Goal: Navigation & Orientation: Find specific page/section

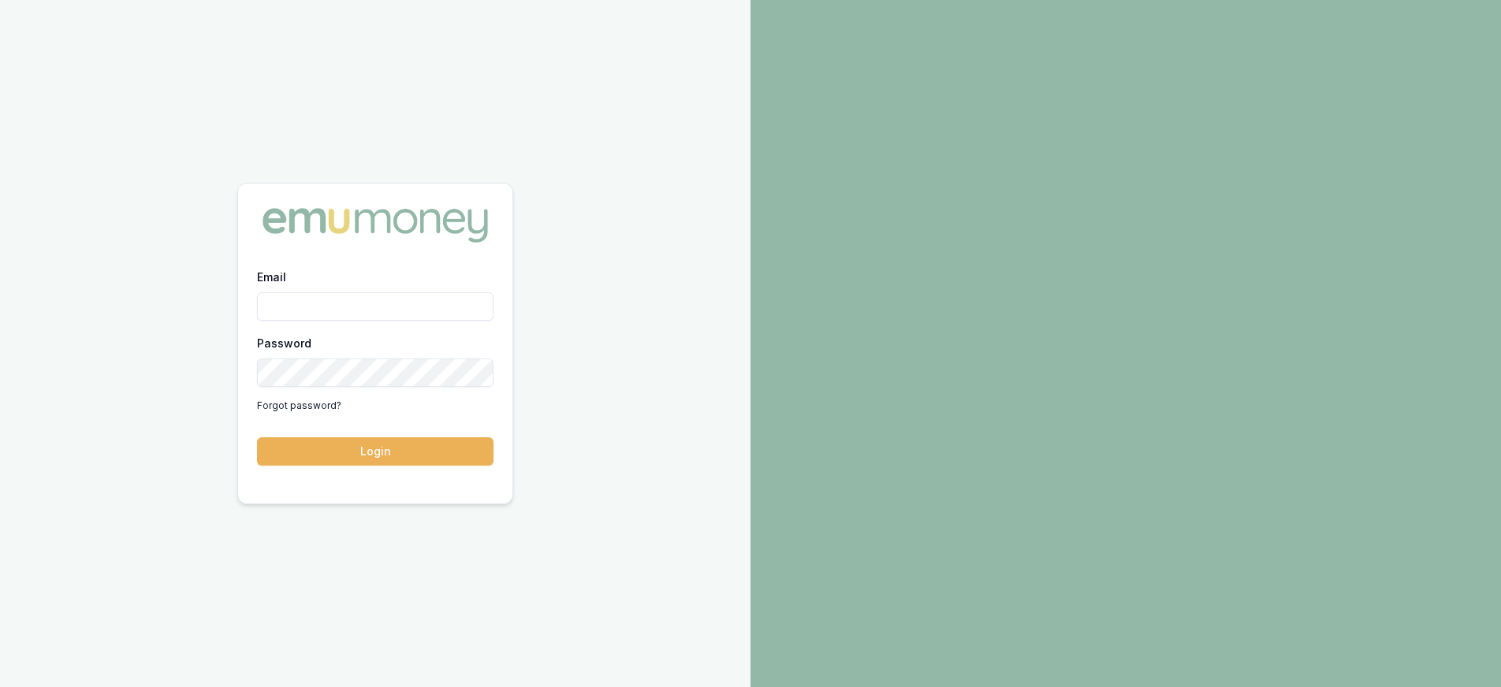
click at [380, 301] on input "Email" at bounding box center [375, 306] width 237 height 28
click at [271, 304] on input "oaul@whoneedsleads.com.au" at bounding box center [375, 306] width 237 height 28
type input "paul@whoneedsleads.com.au"
click at [359, 456] on button "Login" at bounding box center [375, 452] width 237 height 28
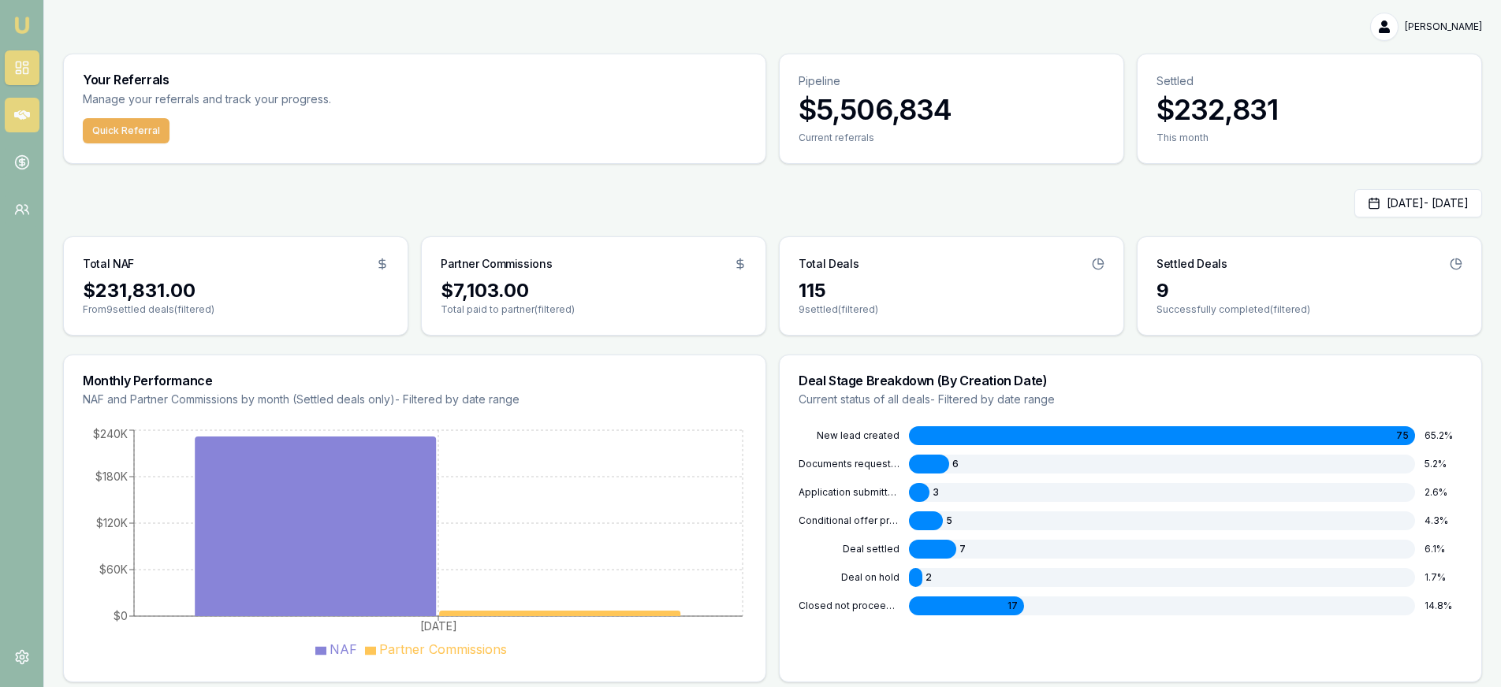
click at [28, 116] on icon at bounding box center [22, 114] width 16 height 9
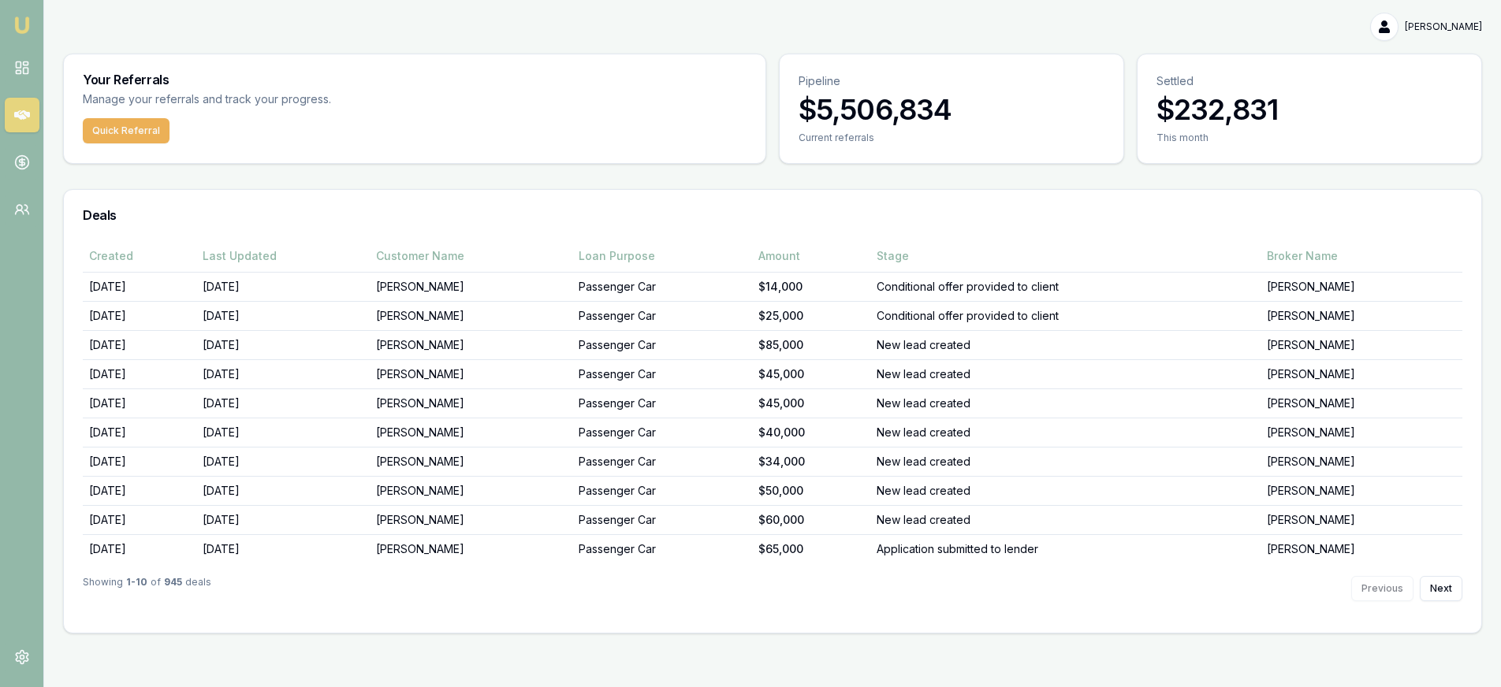
click at [1415, 590] on div "Previous Next" at bounding box center [1406, 588] width 111 height 25
click at [1451, 590] on button "Next" at bounding box center [1441, 588] width 43 height 25
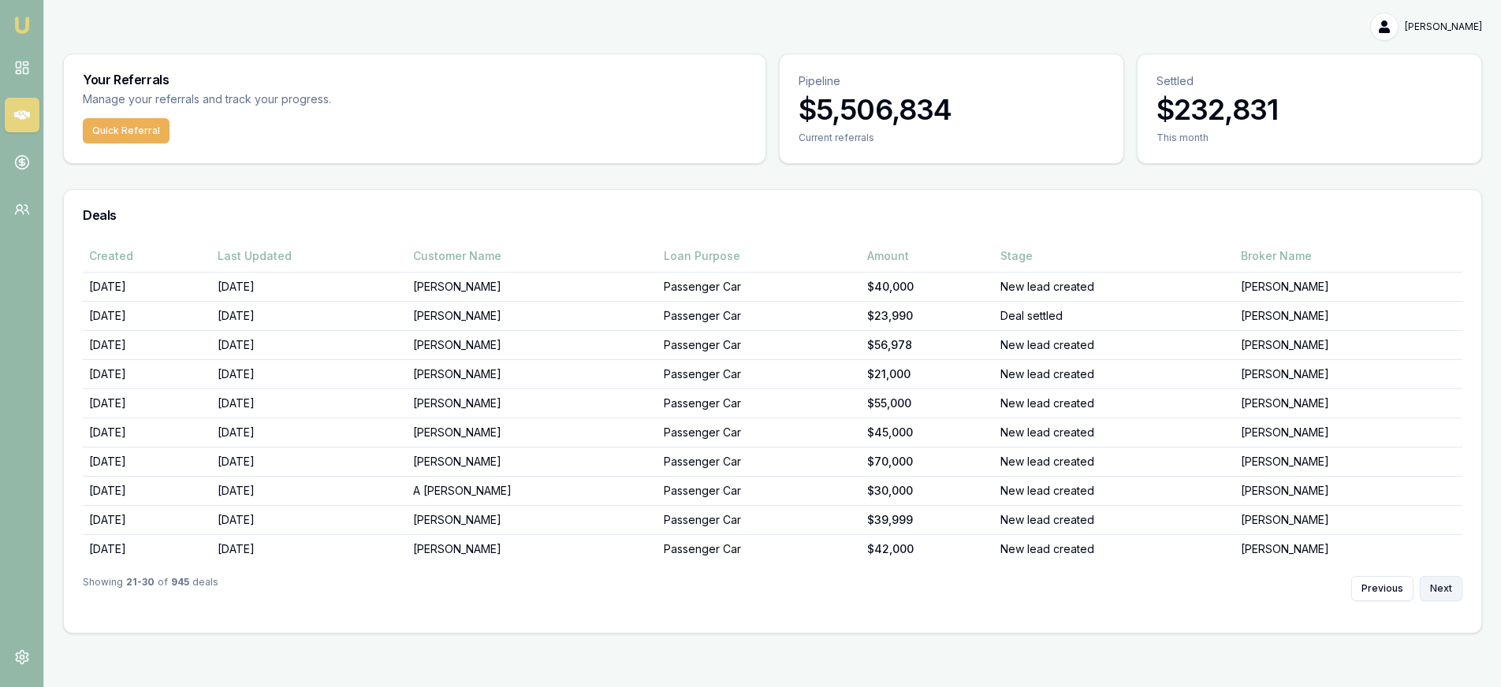
click at [1451, 590] on button "Next" at bounding box center [1441, 588] width 43 height 25
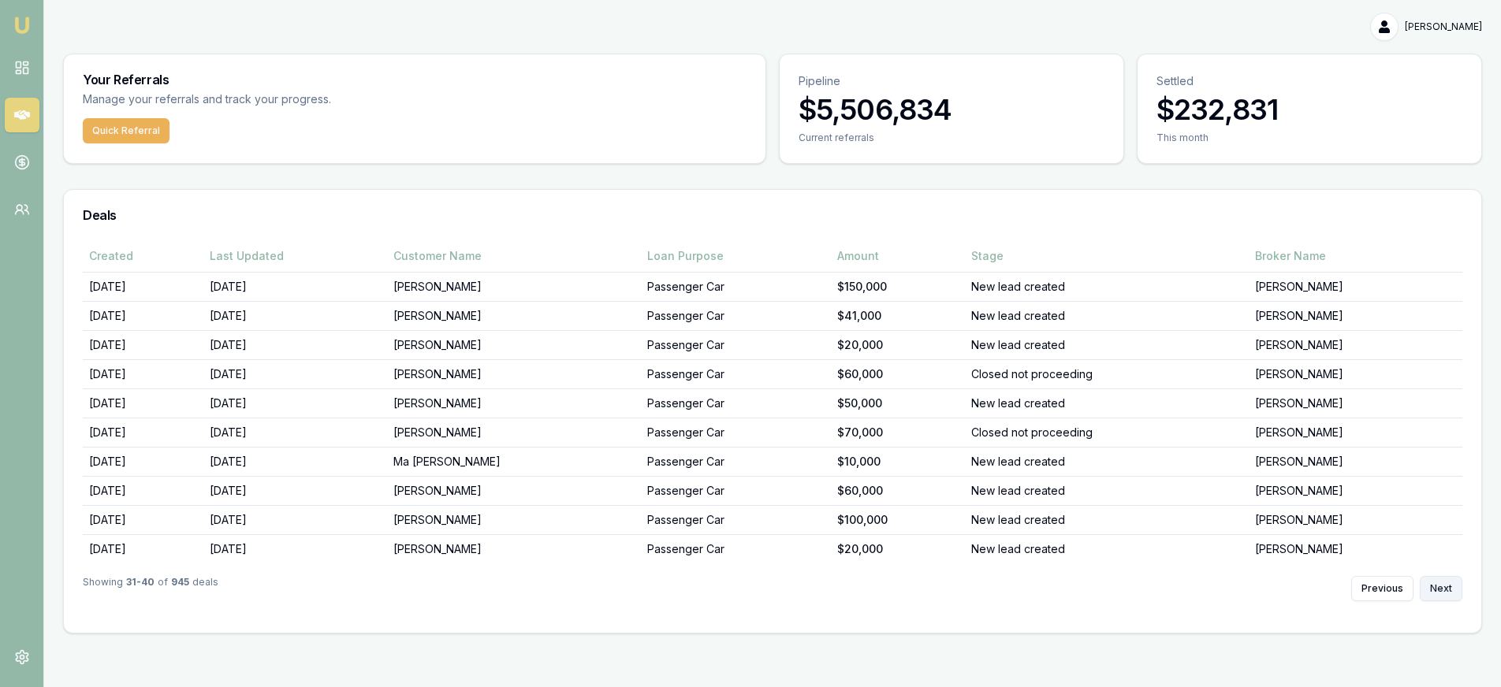
click at [1451, 590] on button "Next" at bounding box center [1441, 588] width 43 height 25
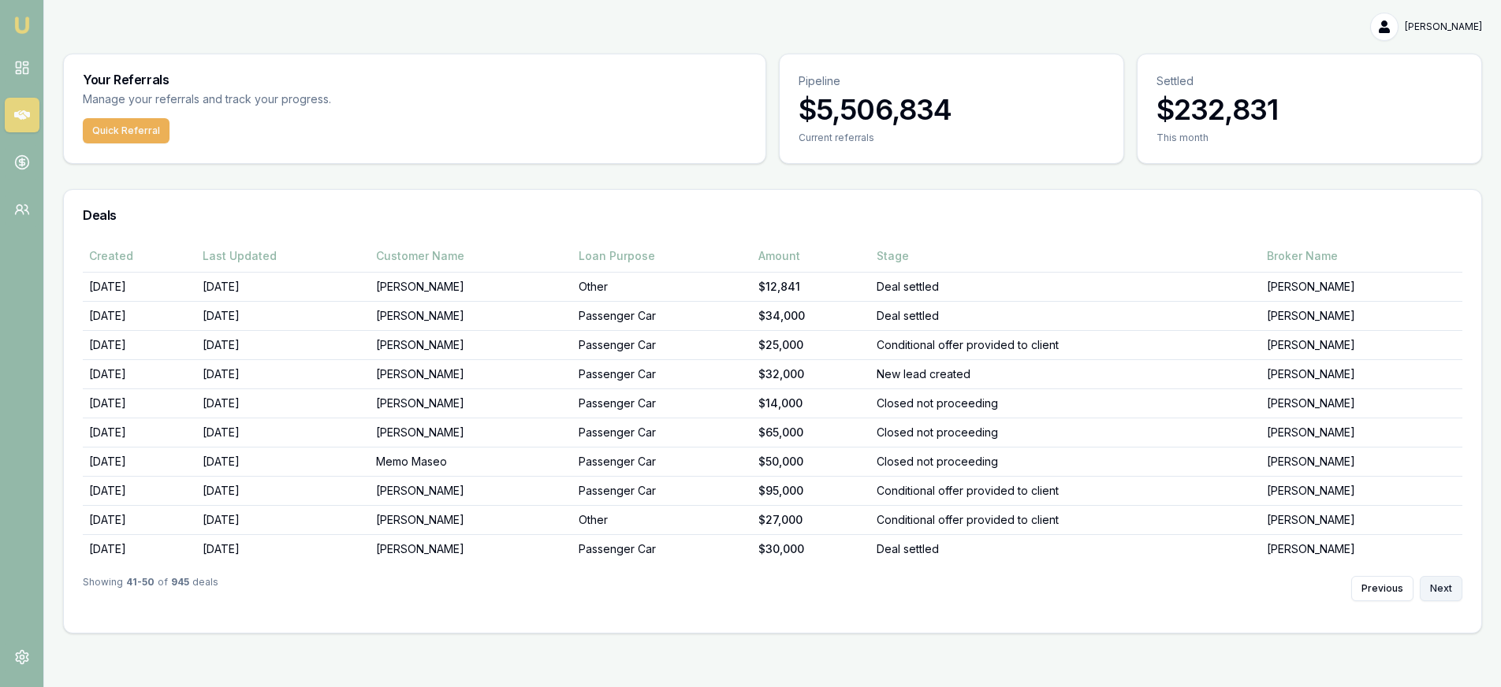
click at [1451, 590] on button "Next" at bounding box center [1441, 588] width 43 height 25
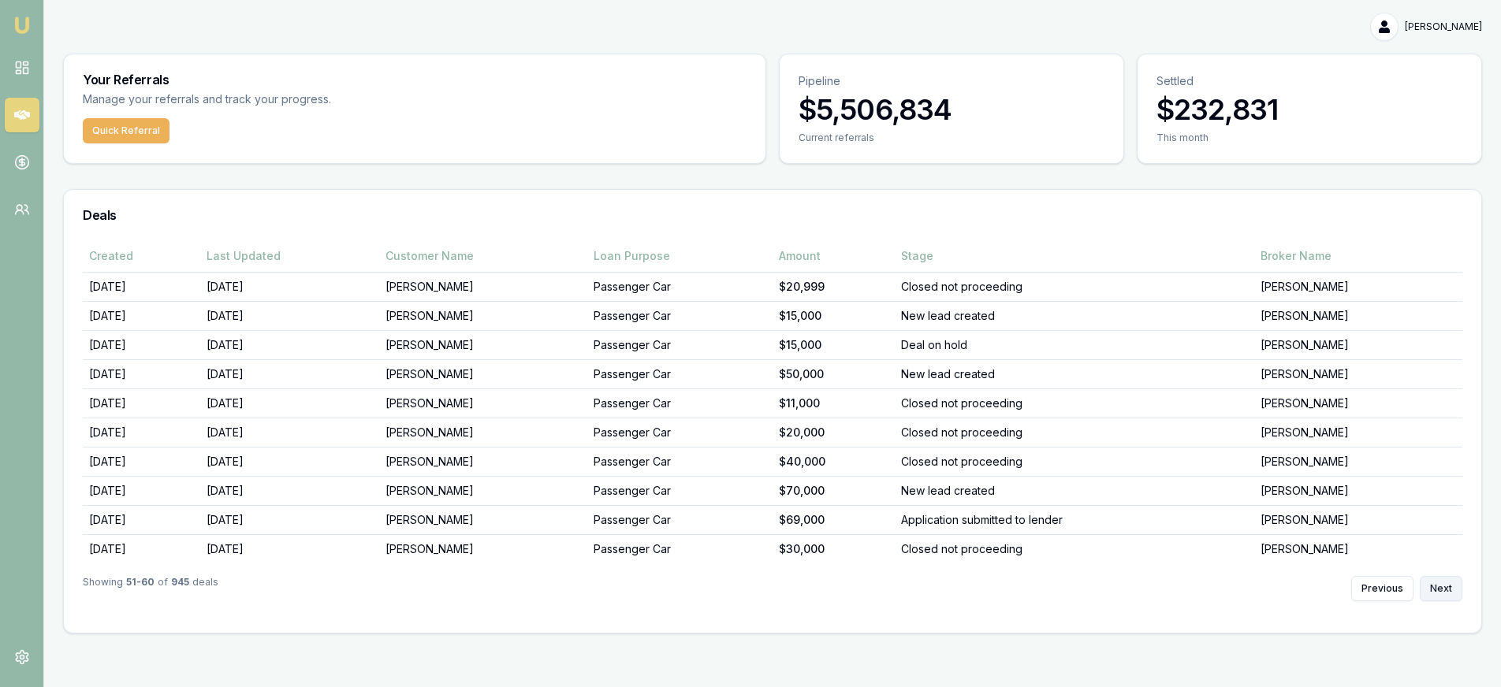
click at [1451, 590] on button "Next" at bounding box center [1441, 588] width 43 height 25
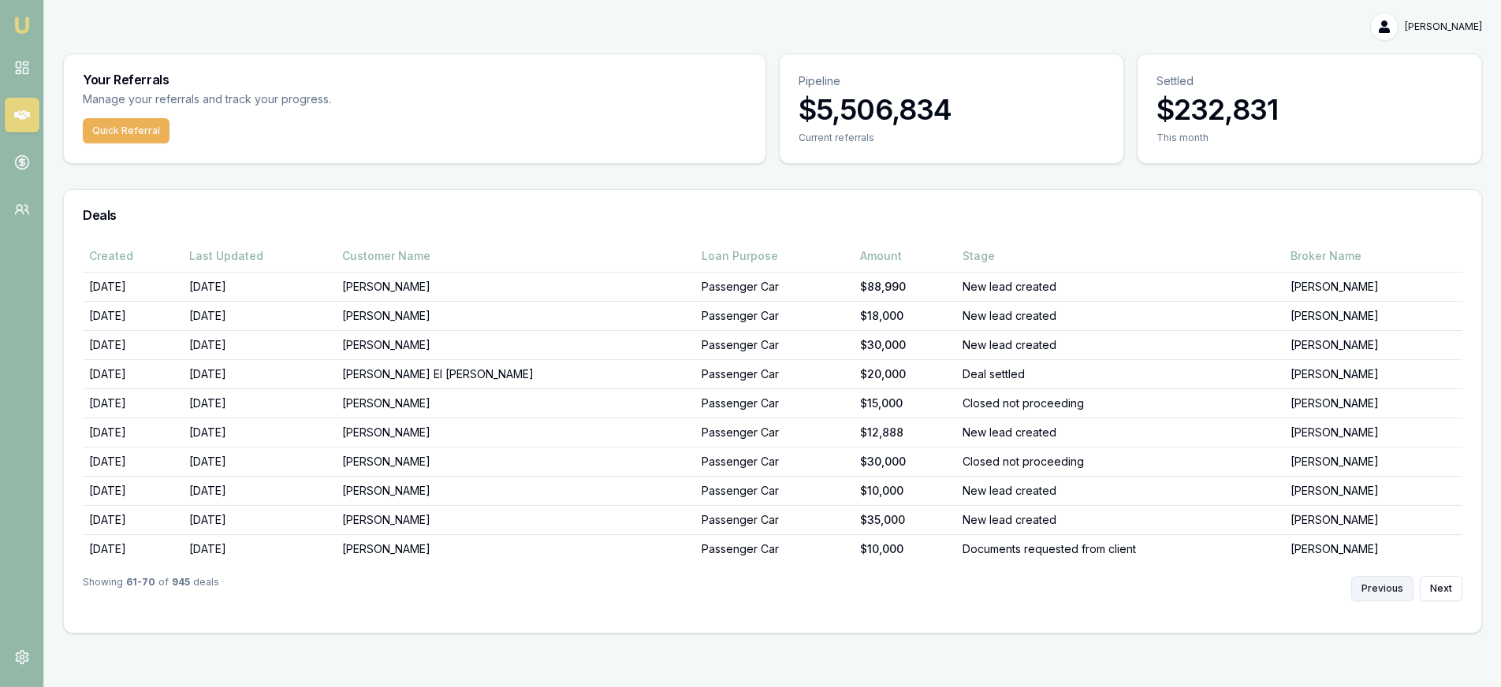
click at [1378, 596] on button "Previous" at bounding box center [1382, 588] width 62 height 25
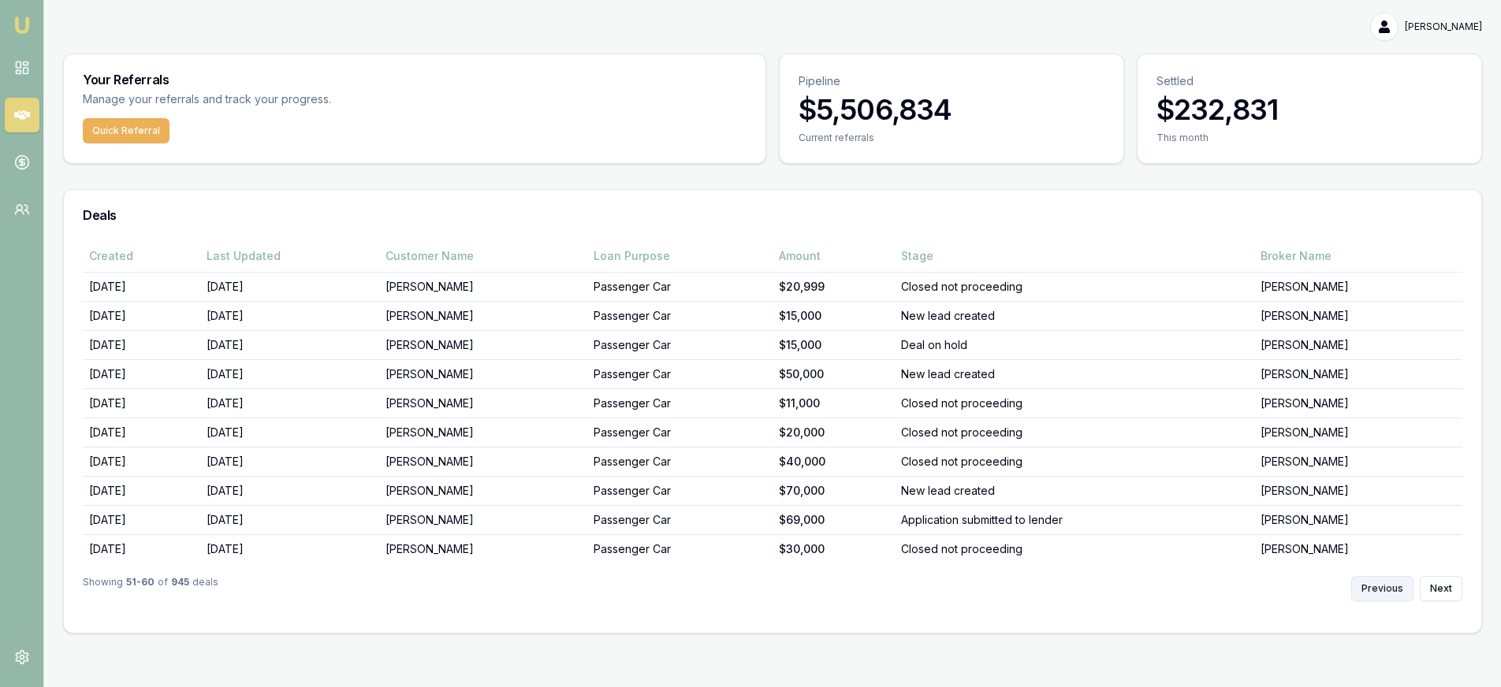
click at [1378, 596] on button "Previous" at bounding box center [1382, 588] width 62 height 25
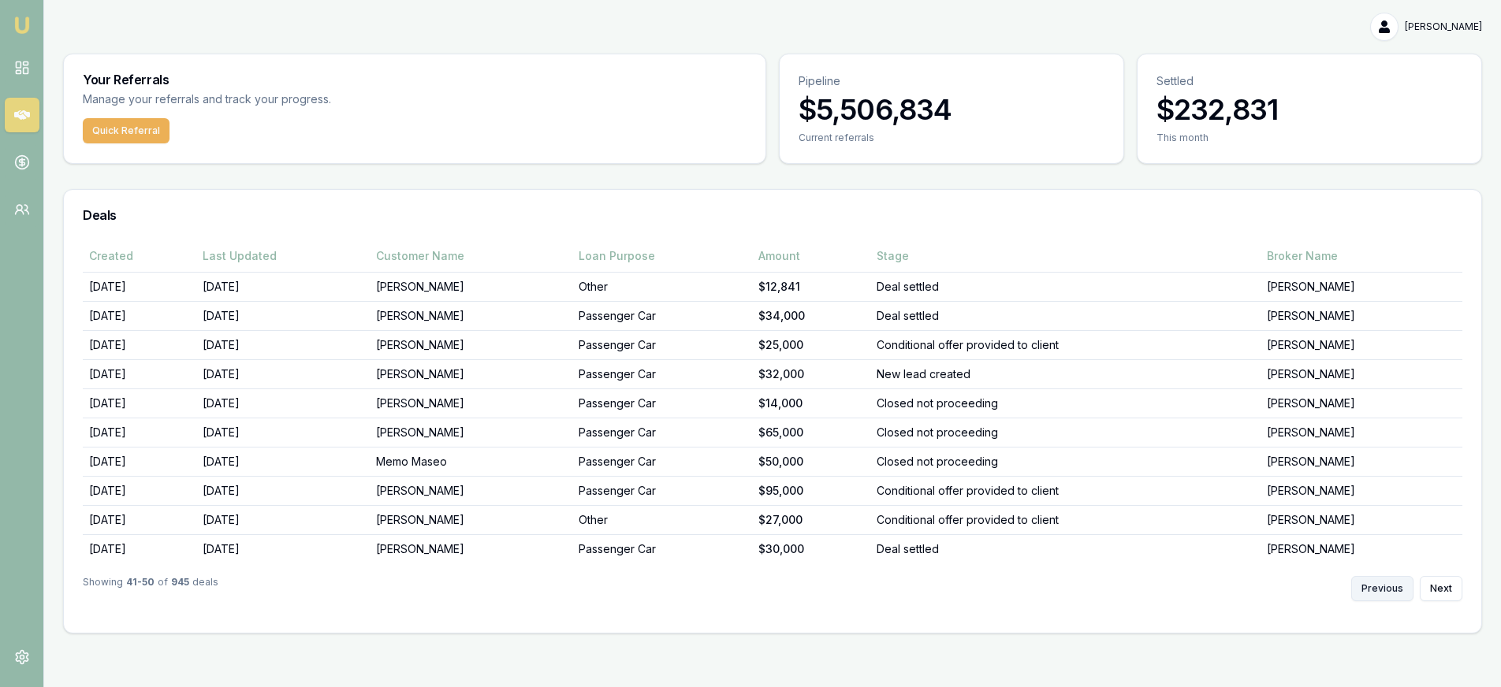
click at [1378, 596] on button "Previous" at bounding box center [1382, 588] width 62 height 25
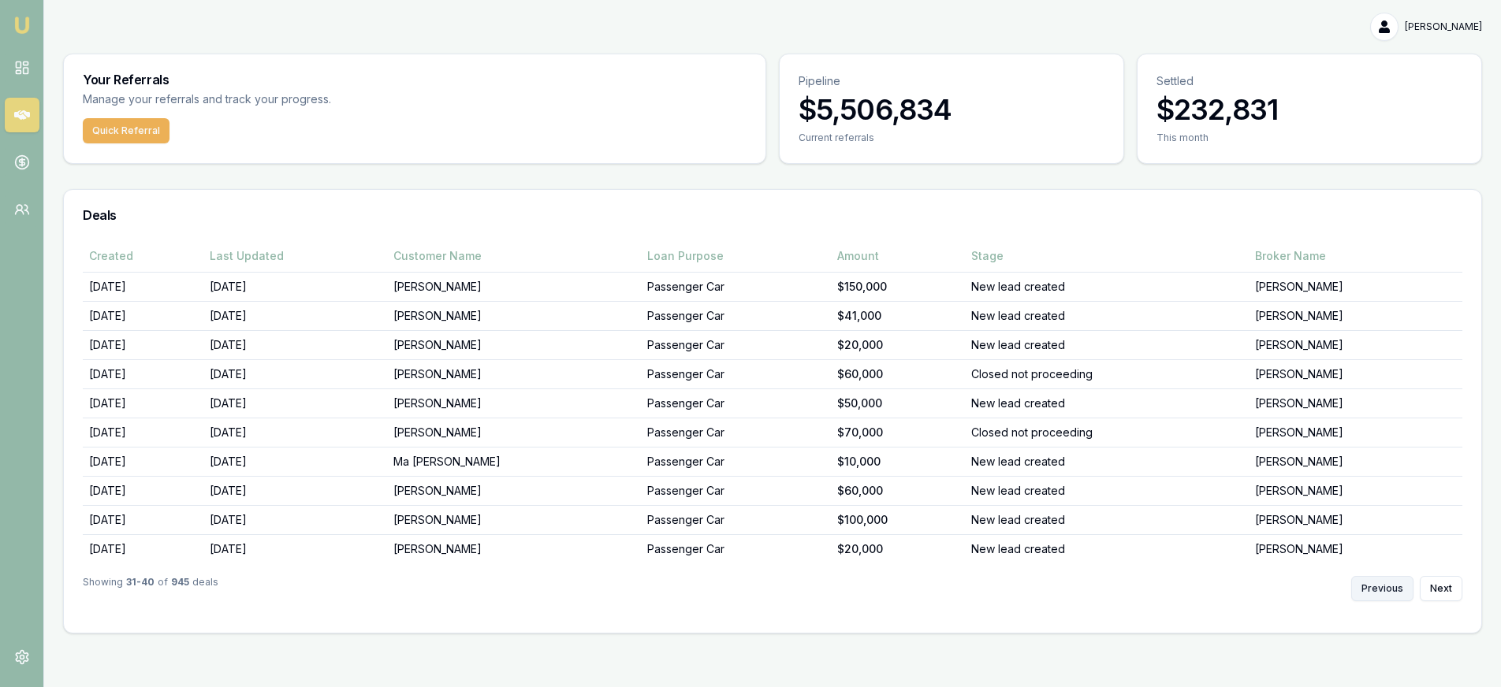
click at [1378, 596] on button "Previous" at bounding box center [1382, 588] width 62 height 25
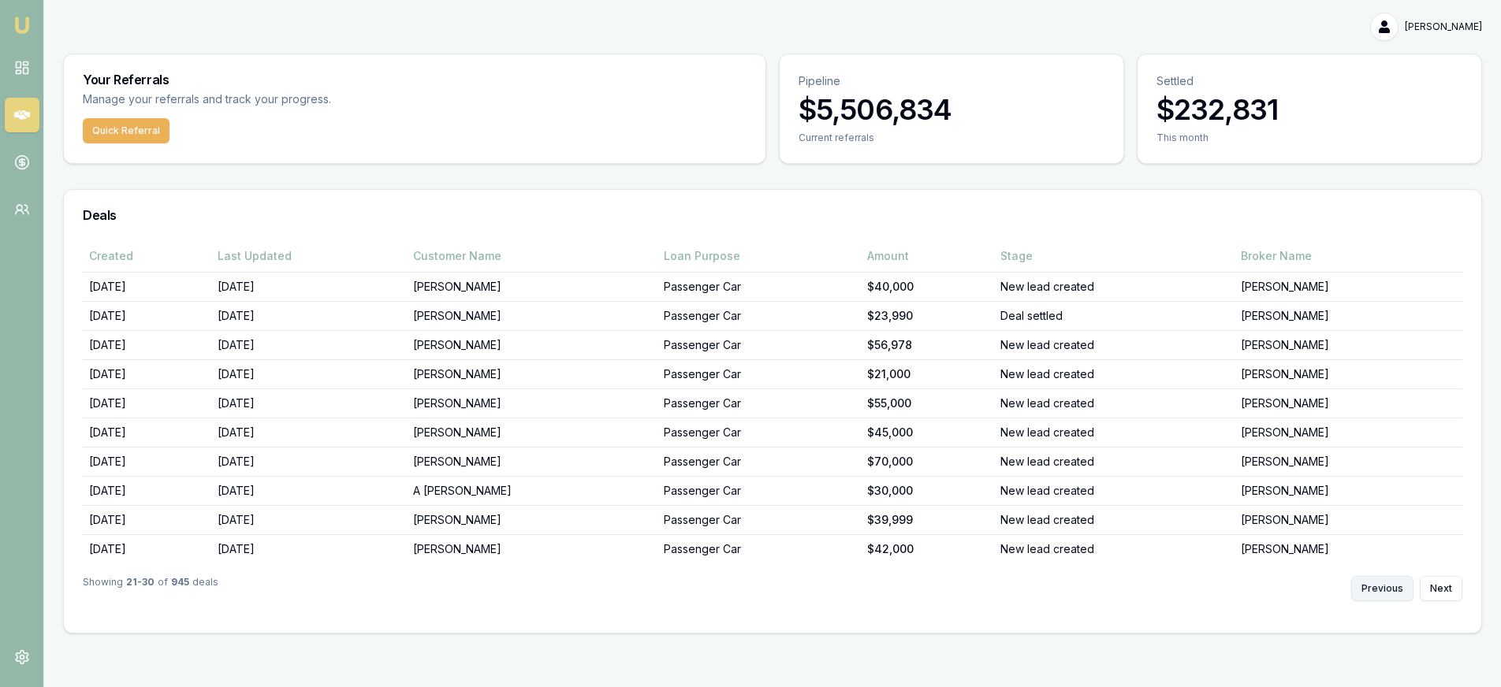
click at [1378, 596] on button "Previous" at bounding box center [1382, 588] width 62 height 25
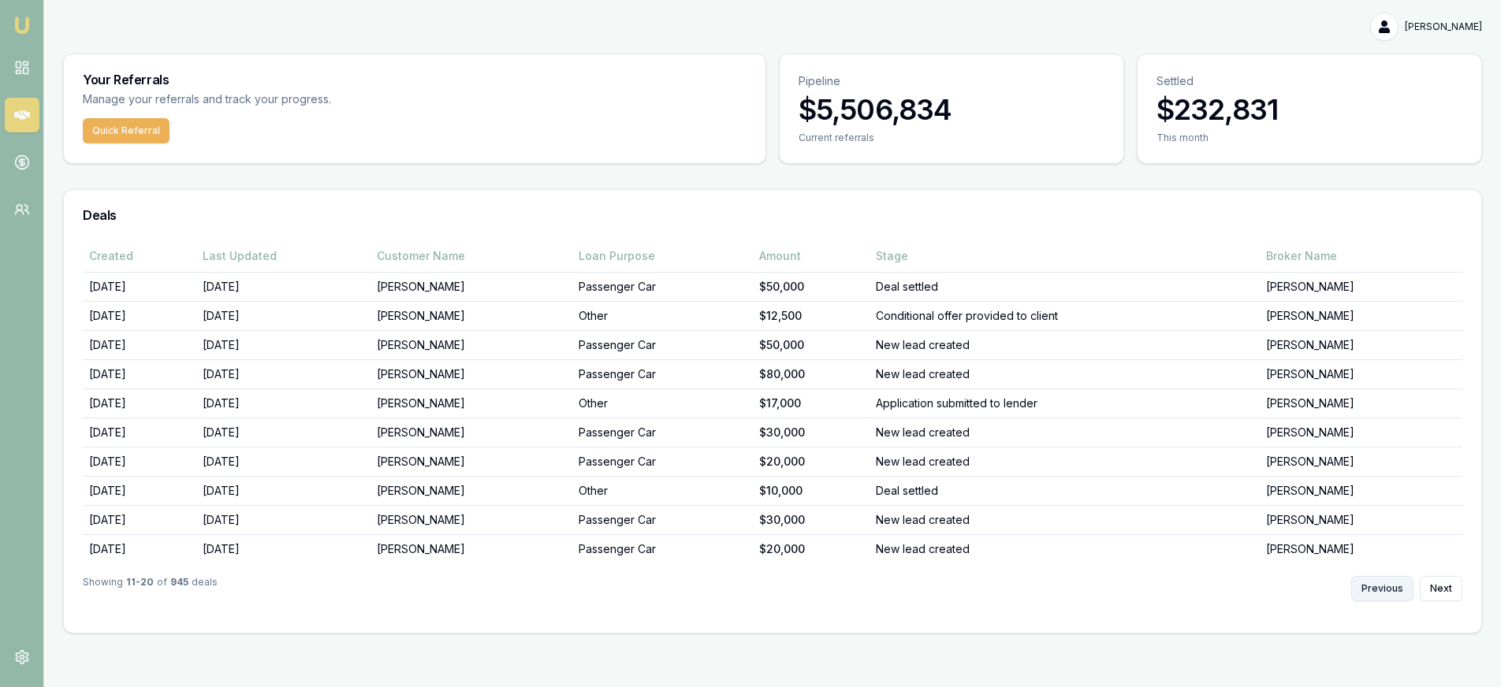
click at [1378, 596] on button "Previous" at bounding box center [1382, 588] width 62 height 25
click at [1378, 596] on div "Previous Next" at bounding box center [1406, 588] width 111 height 25
click at [1425, 586] on button "Next" at bounding box center [1441, 588] width 43 height 25
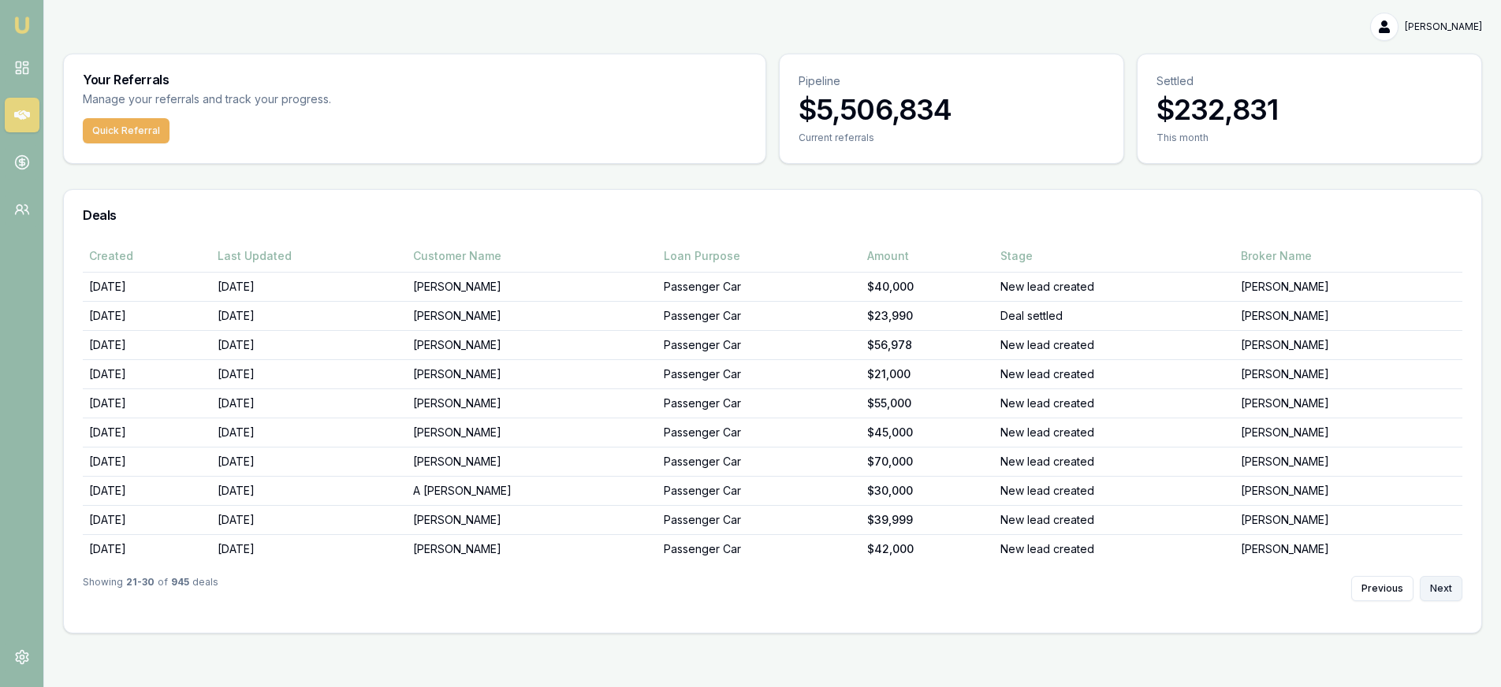
click at [1425, 586] on button "Next" at bounding box center [1441, 588] width 43 height 25
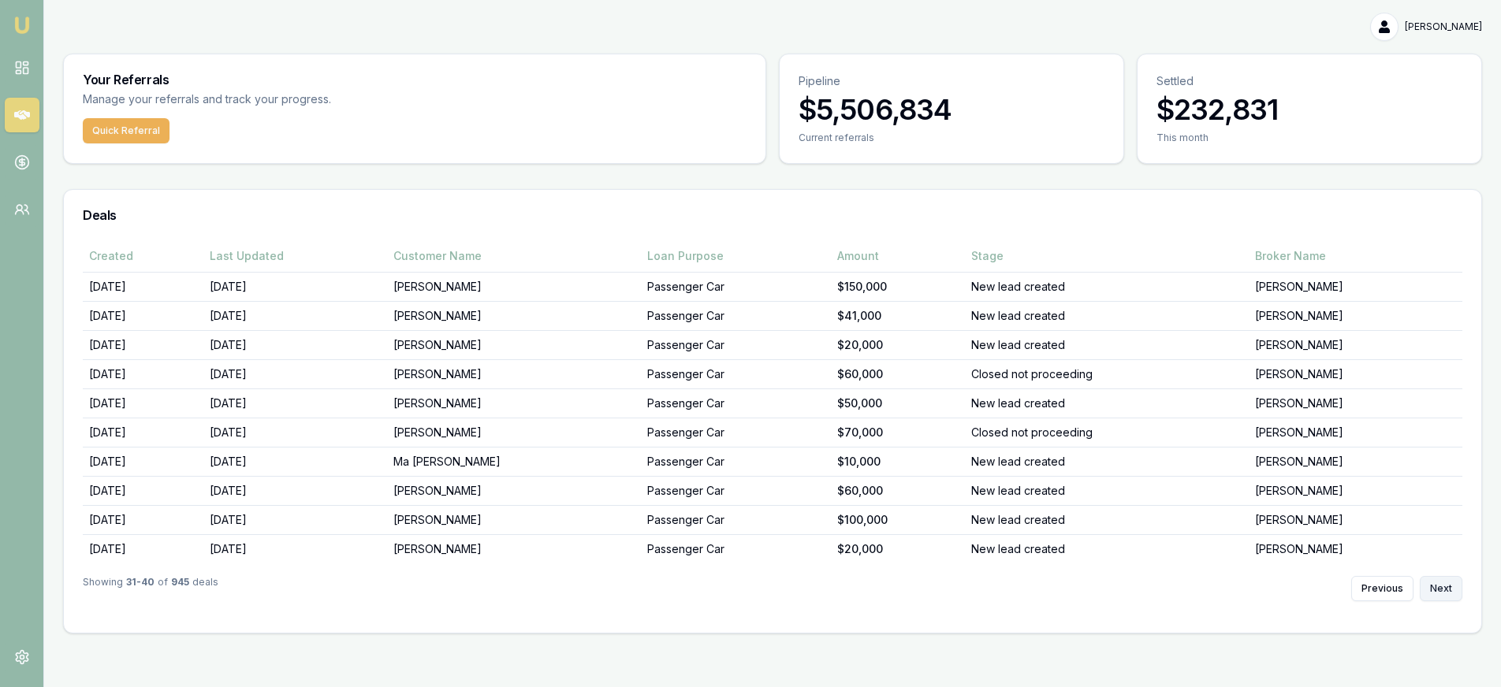
click at [1425, 586] on button "Next" at bounding box center [1441, 588] width 43 height 25
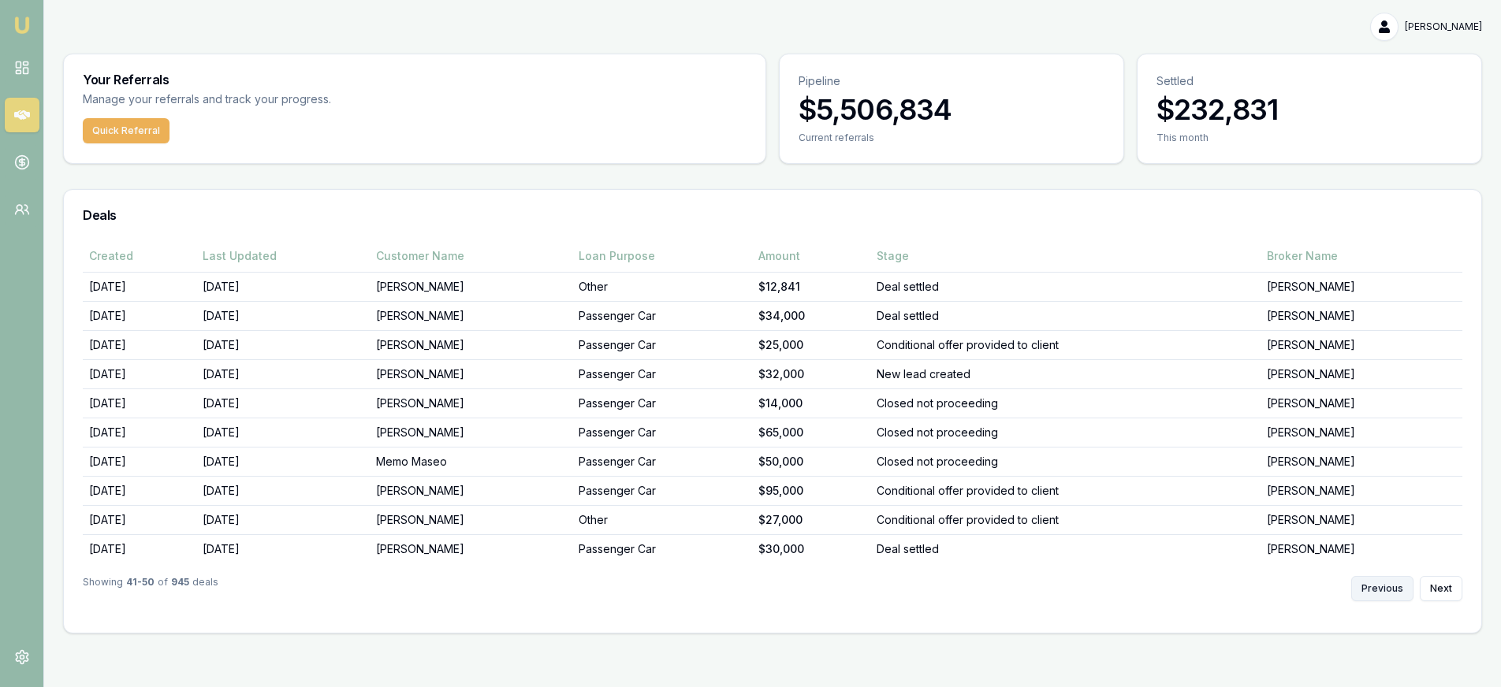
click at [1389, 585] on button "Previous" at bounding box center [1382, 588] width 62 height 25
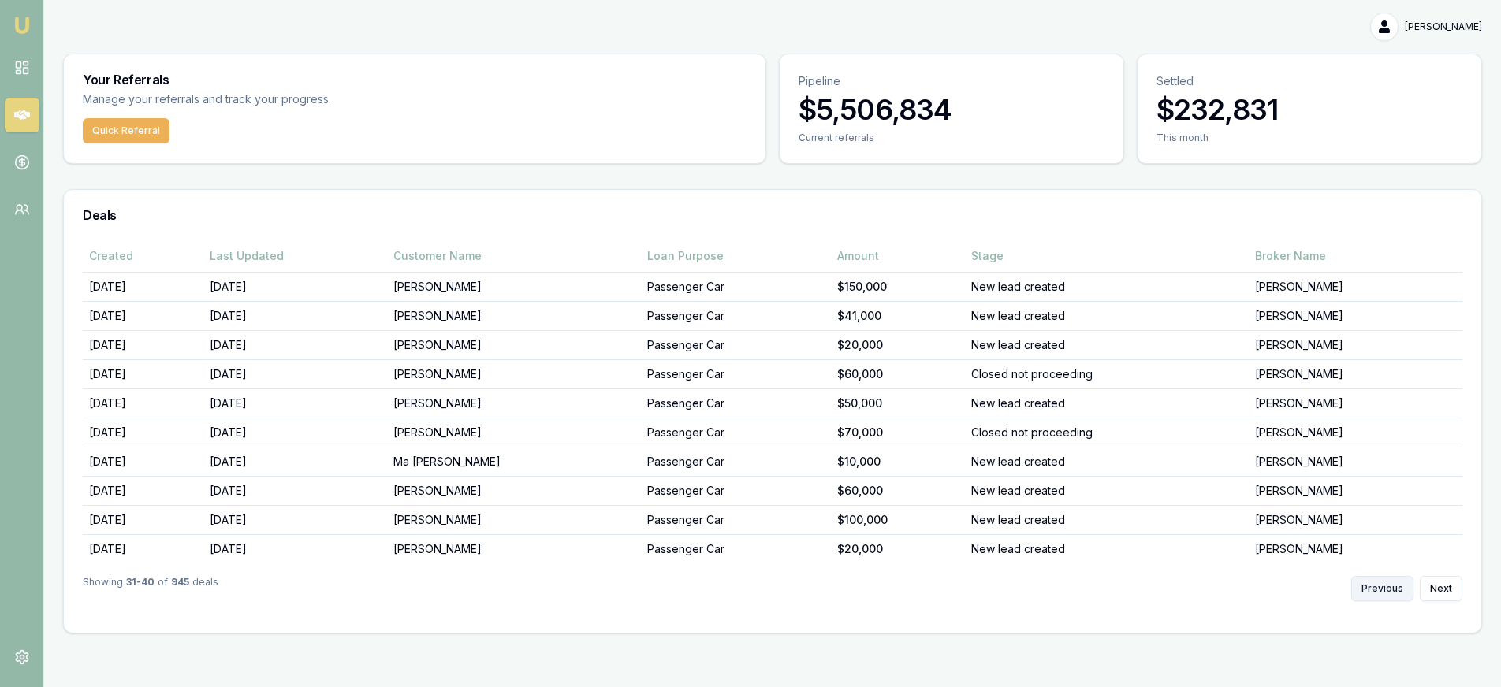
click at [1390, 585] on button "Previous" at bounding box center [1382, 588] width 62 height 25
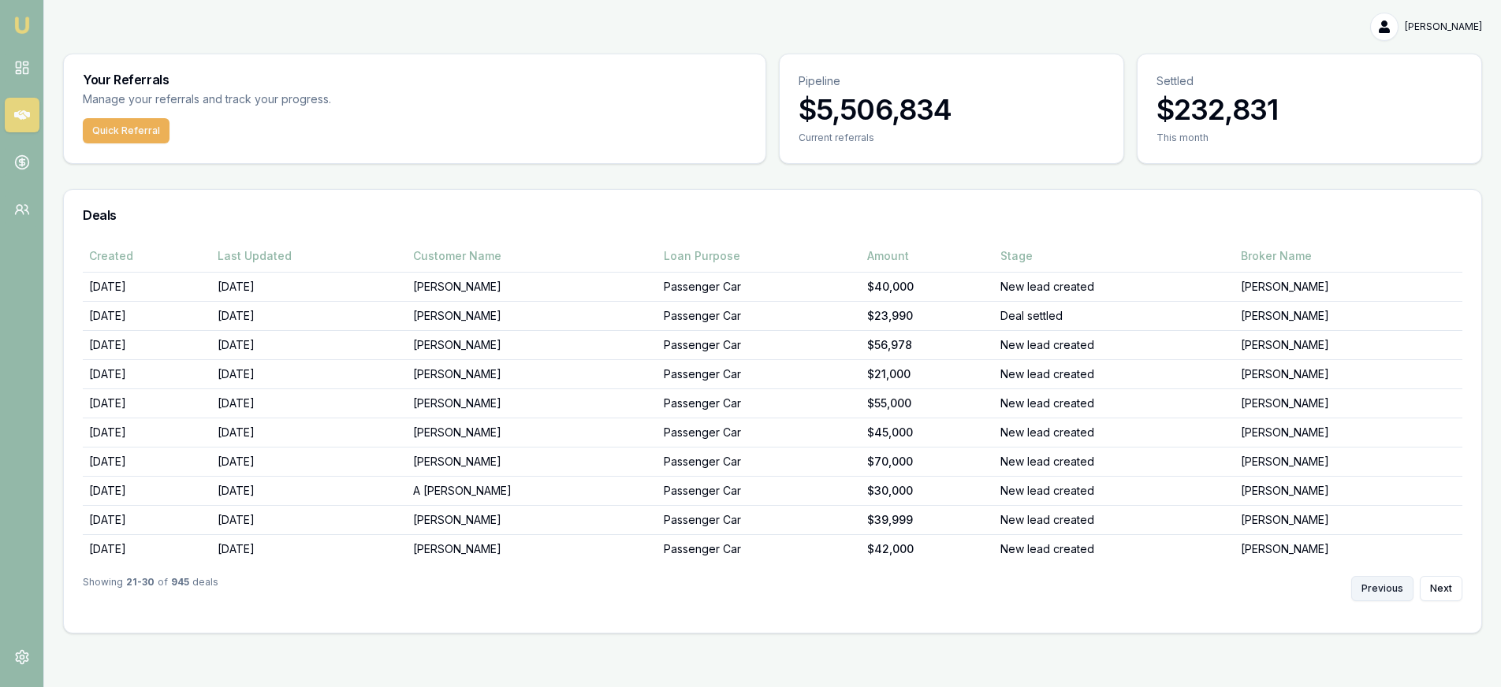
click at [1383, 594] on button "Previous" at bounding box center [1382, 588] width 62 height 25
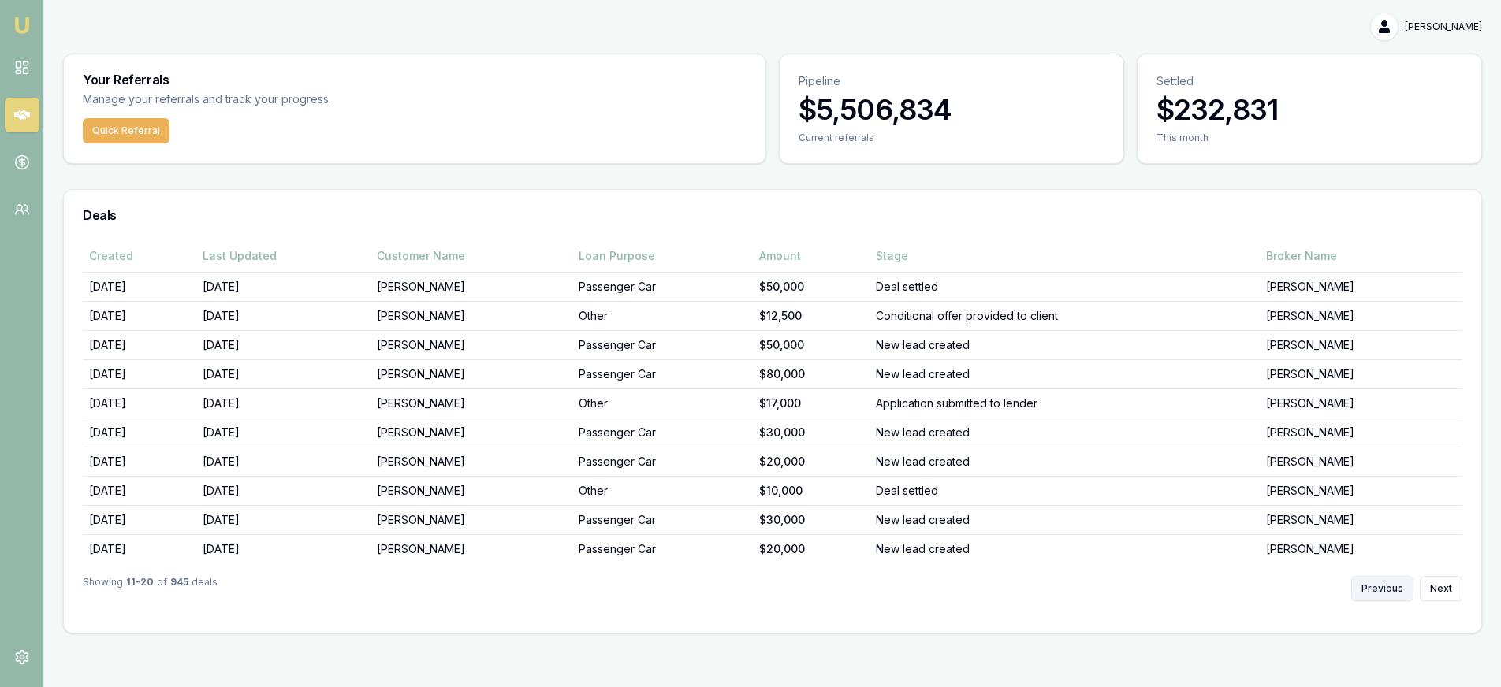
click at [1383, 594] on button "Previous" at bounding box center [1382, 588] width 62 height 25
click at [1383, 594] on div "Previous Next" at bounding box center [1406, 588] width 111 height 25
click at [1438, 589] on button "Next" at bounding box center [1441, 588] width 43 height 25
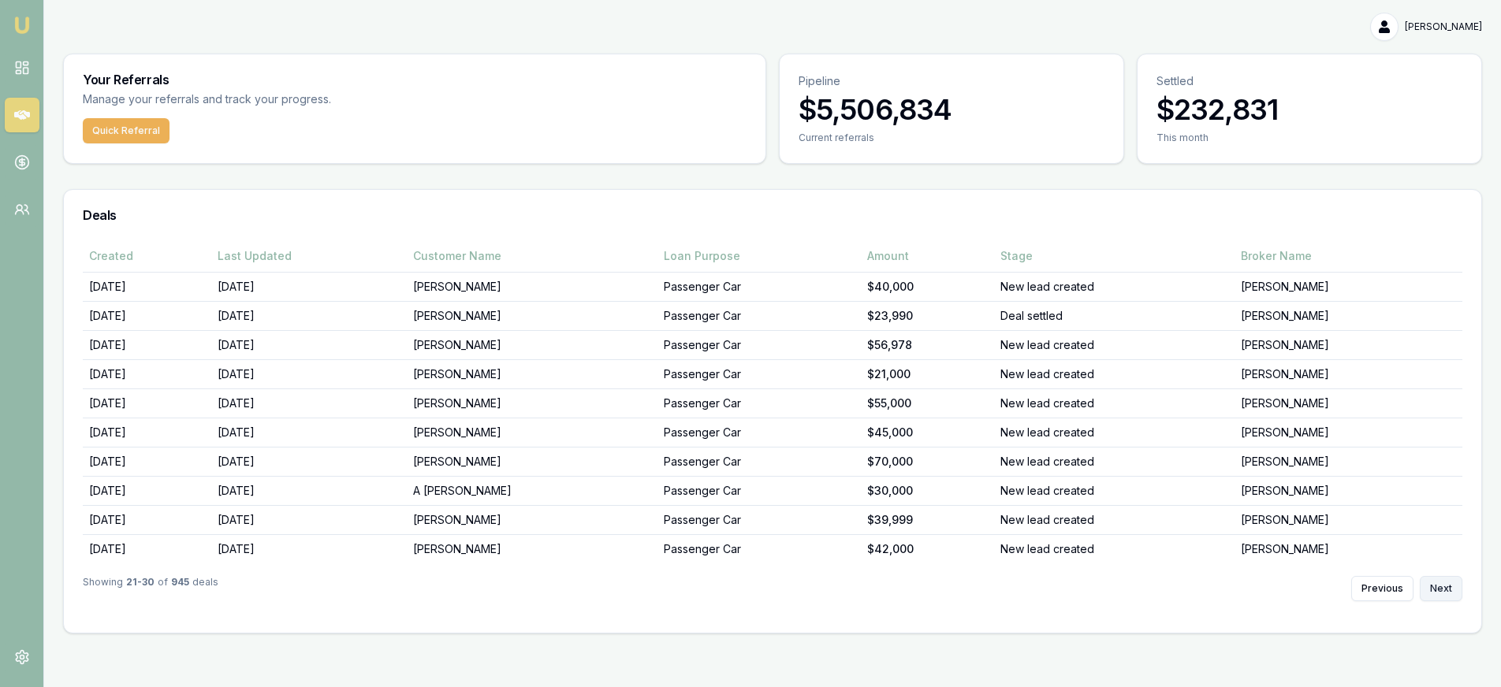
click at [1438, 589] on button "Next" at bounding box center [1441, 588] width 43 height 25
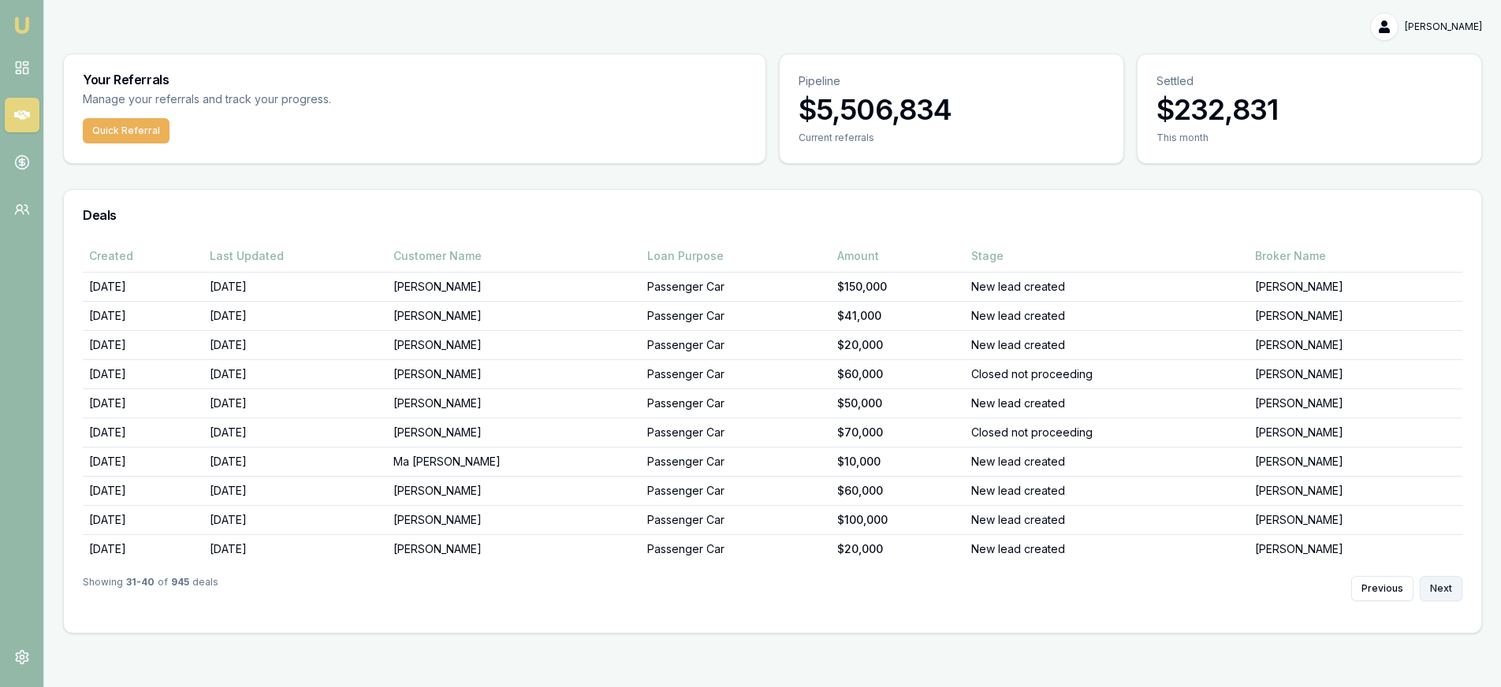
click at [1438, 589] on button "Next" at bounding box center [1441, 588] width 43 height 25
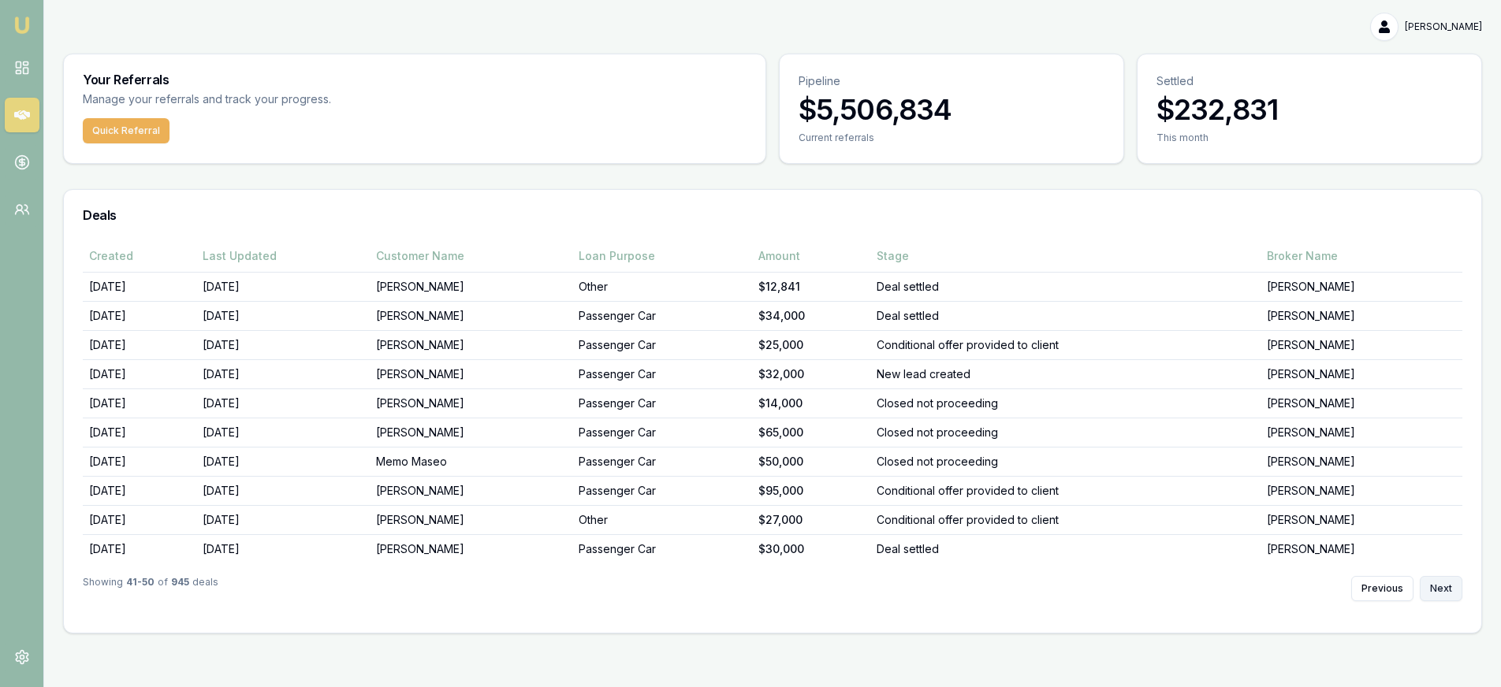
click at [1438, 589] on button "Next" at bounding box center [1441, 588] width 43 height 25
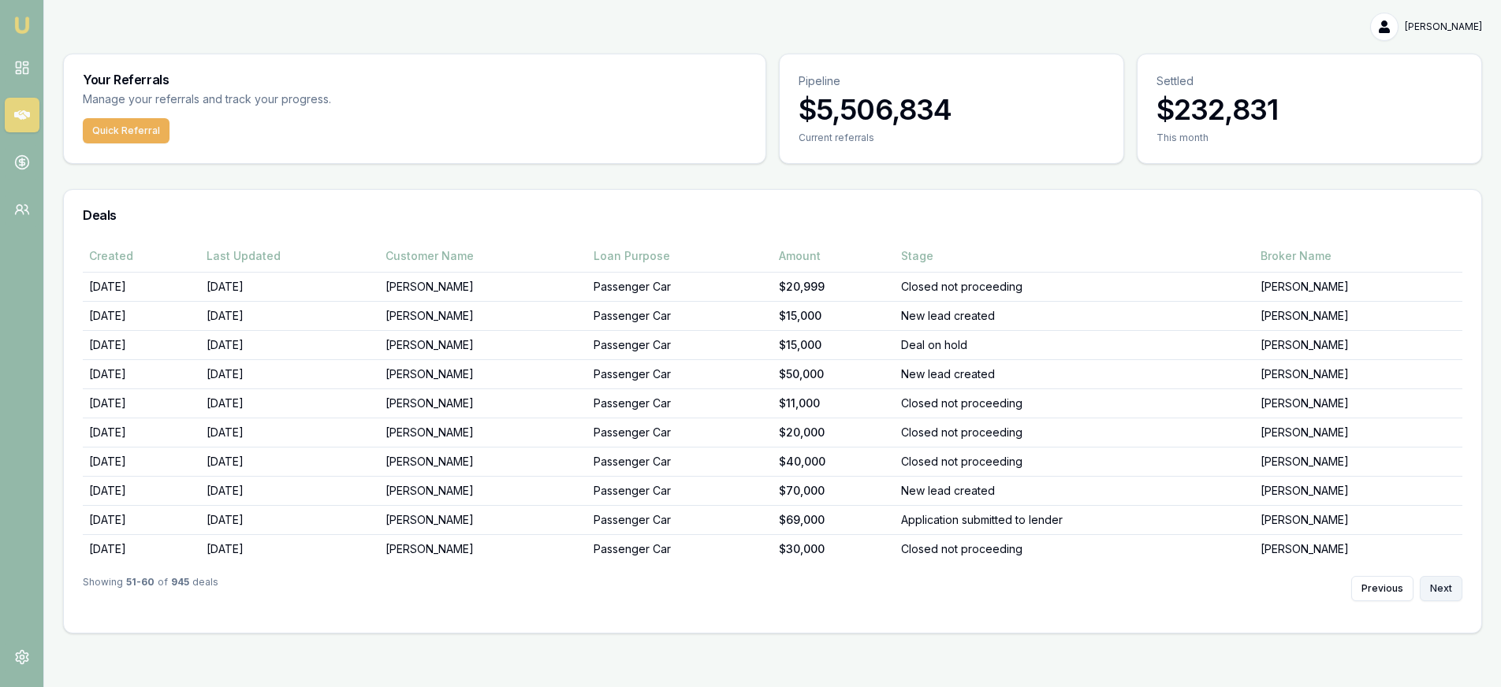
click at [1438, 589] on button "Next" at bounding box center [1441, 588] width 43 height 25
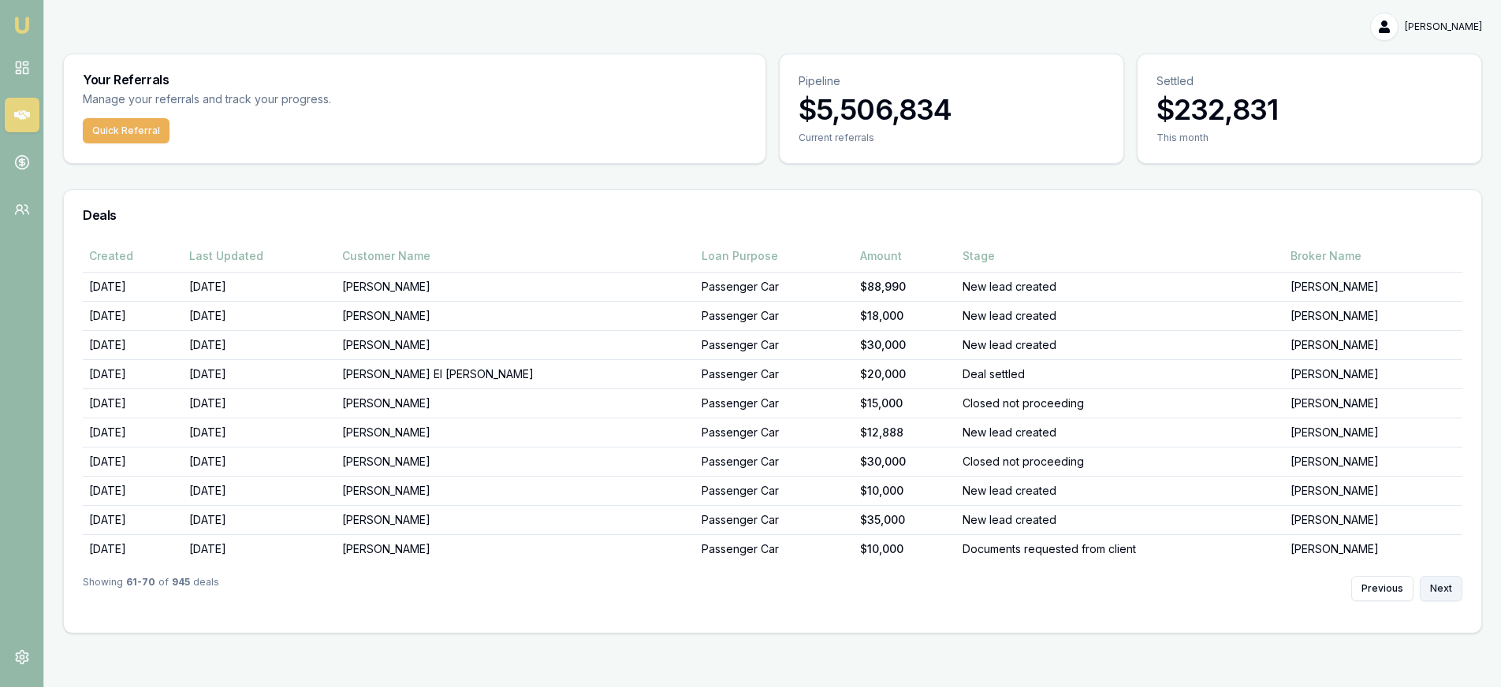
click at [1438, 589] on button "Next" at bounding box center [1441, 588] width 43 height 25
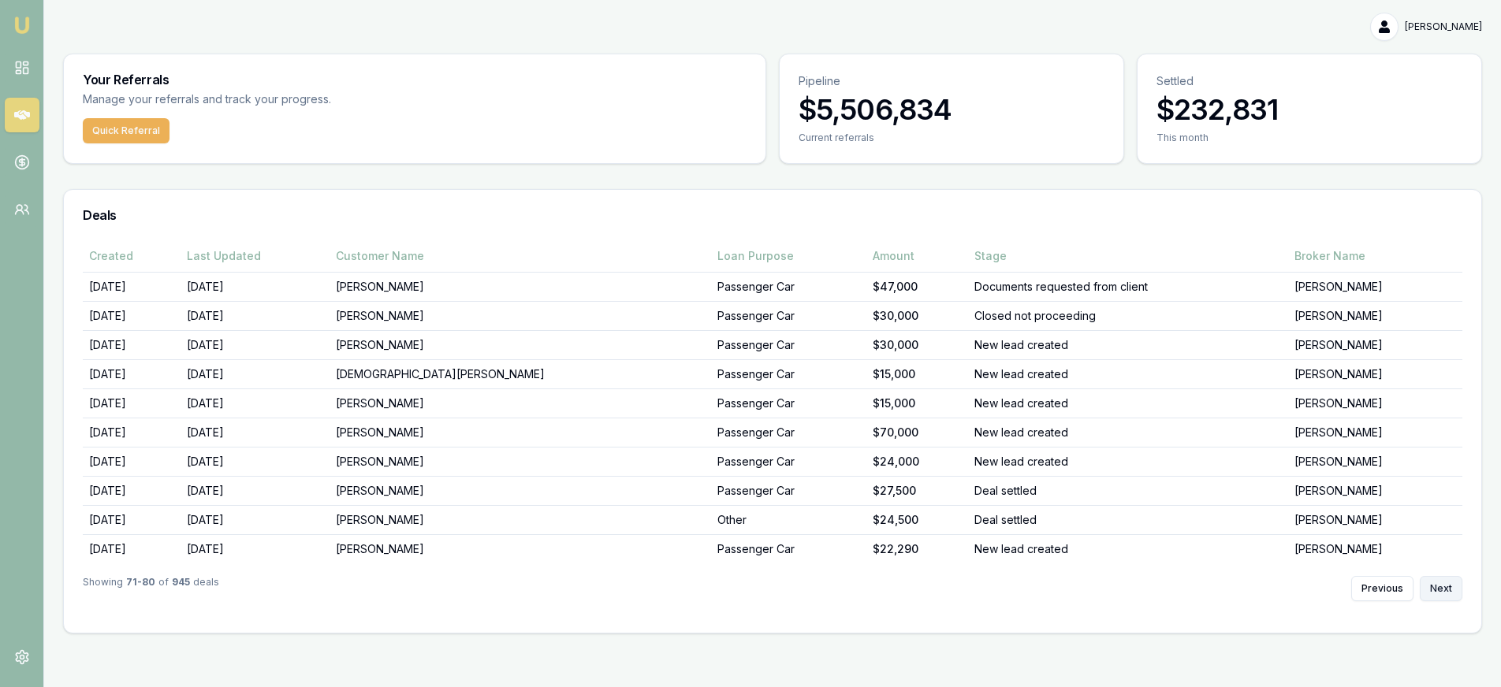
click at [1438, 589] on button "Next" at bounding box center [1441, 588] width 43 height 25
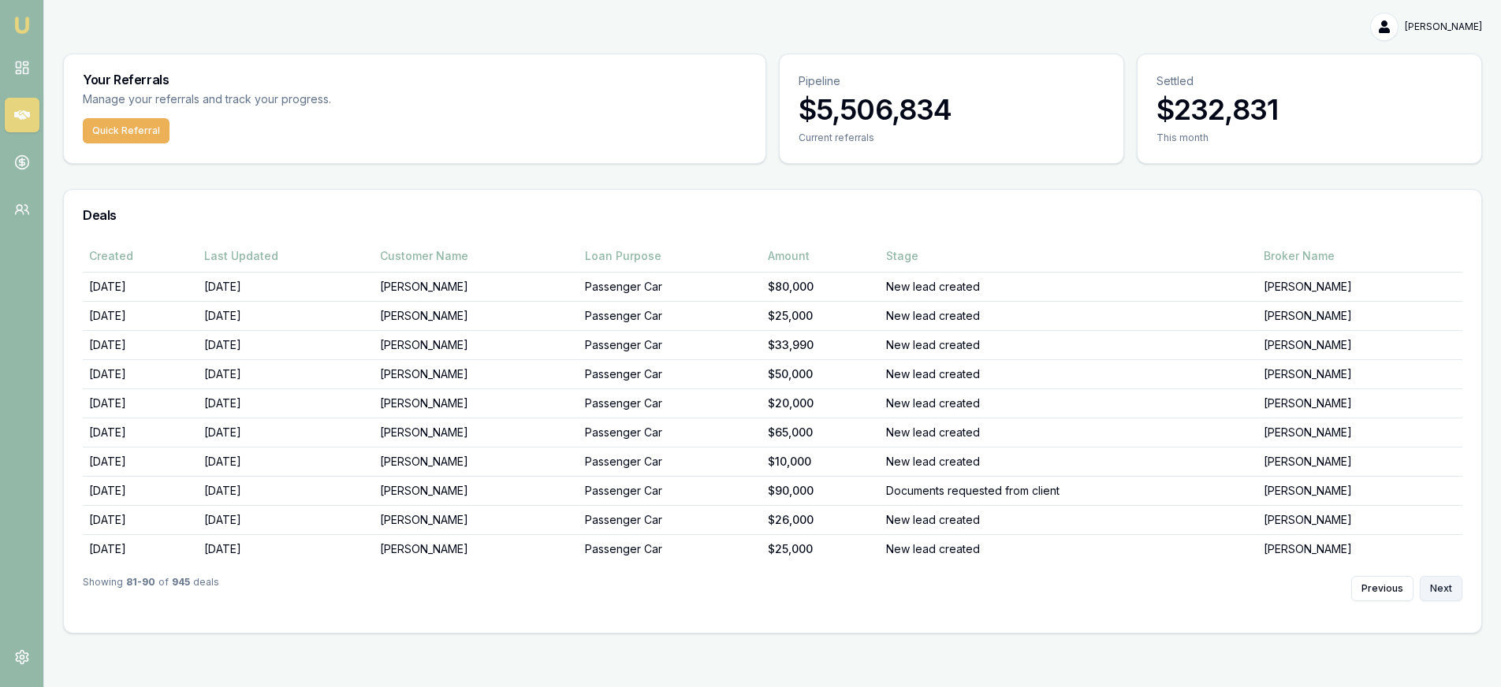
click at [1438, 589] on button "Next" at bounding box center [1441, 588] width 43 height 25
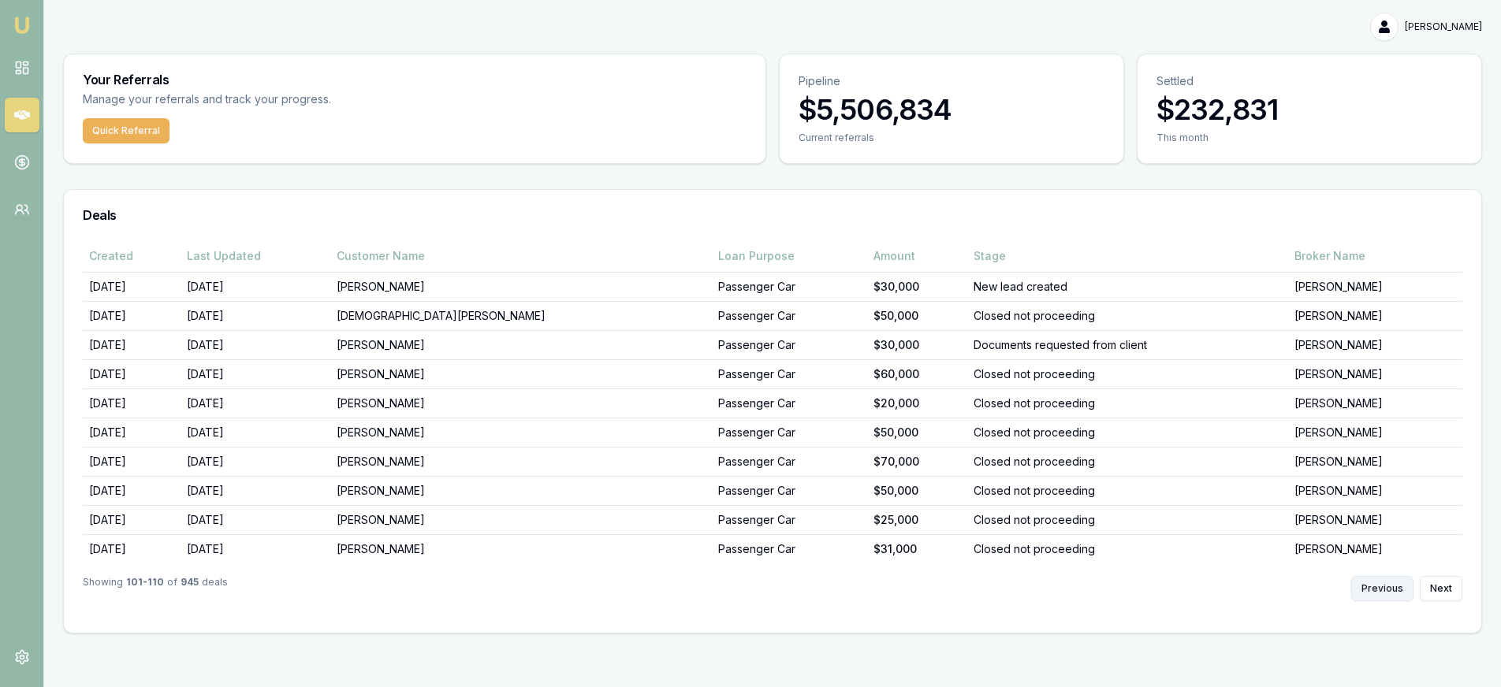
click at [1384, 589] on button "Previous" at bounding box center [1382, 588] width 62 height 25
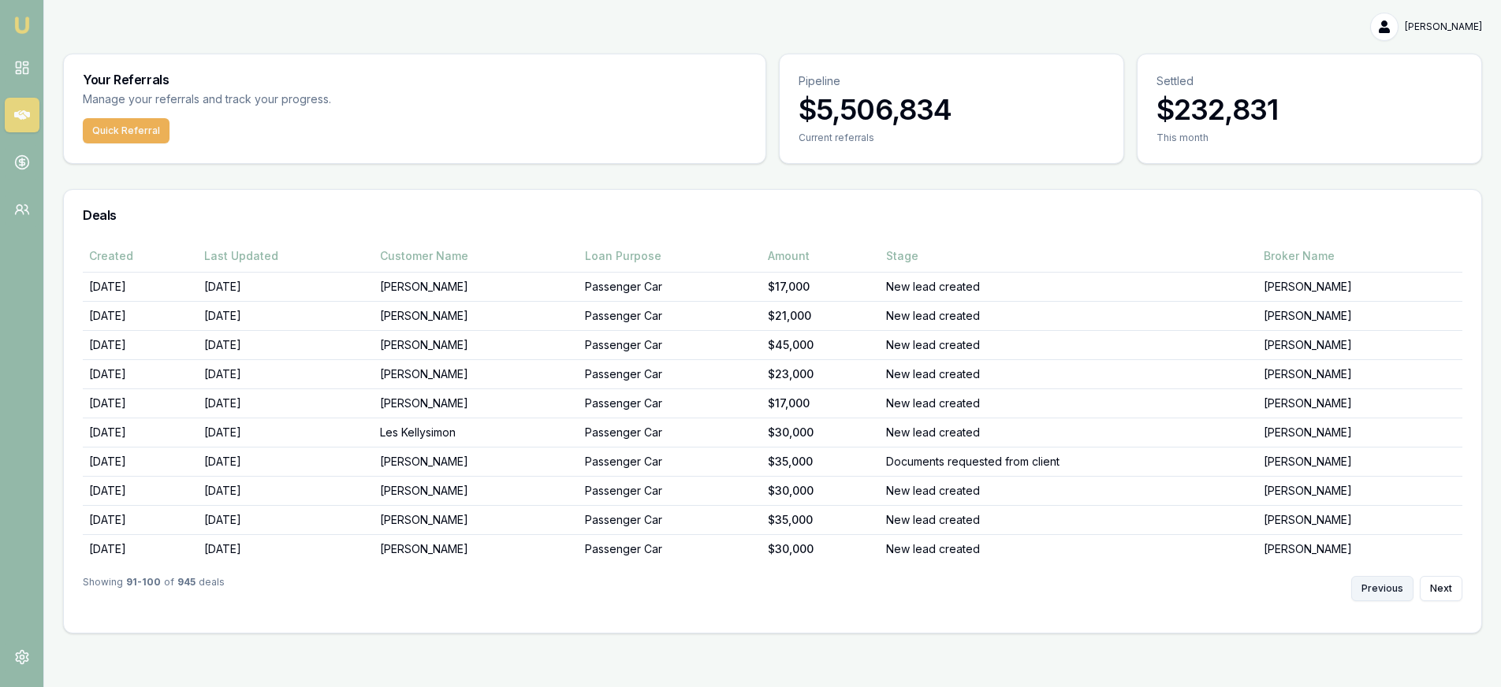
click at [1384, 589] on button "Previous" at bounding box center [1382, 588] width 62 height 25
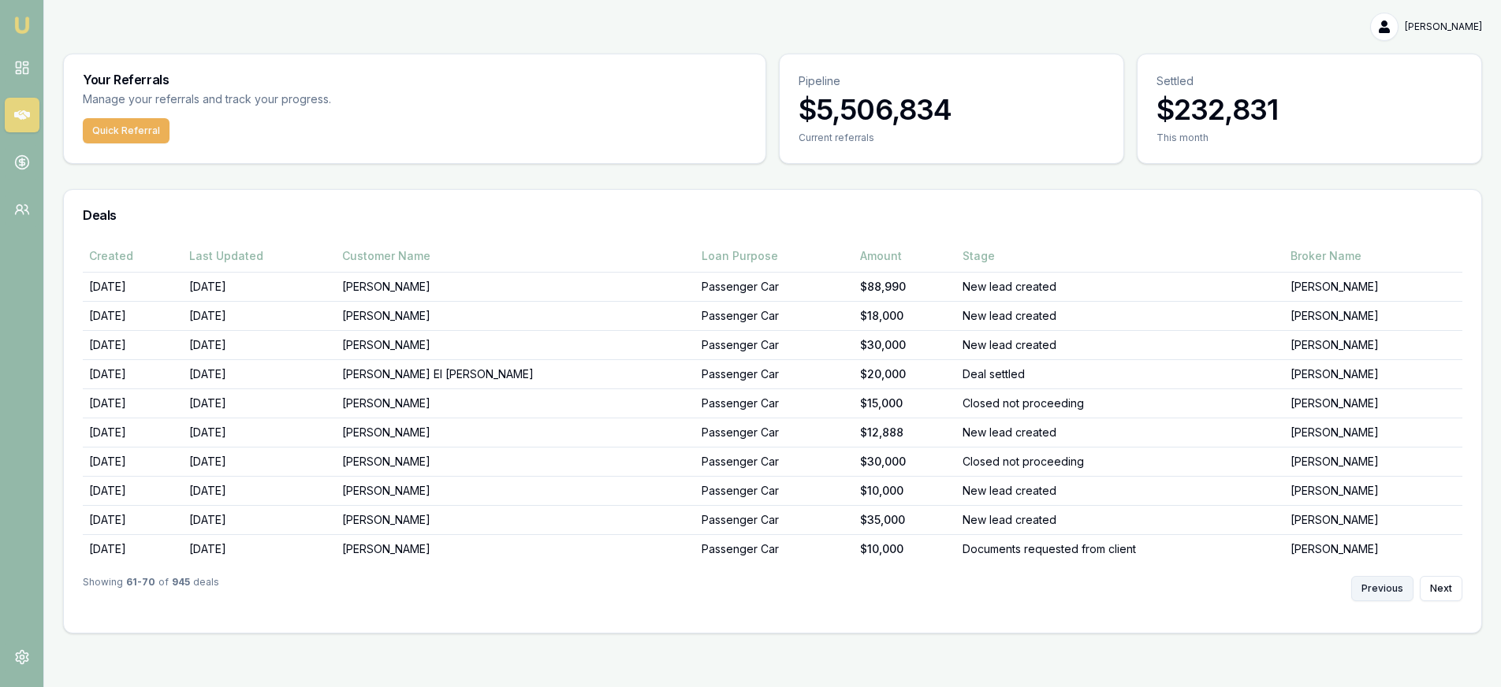
click at [1384, 589] on button "Previous" at bounding box center [1382, 588] width 62 height 25
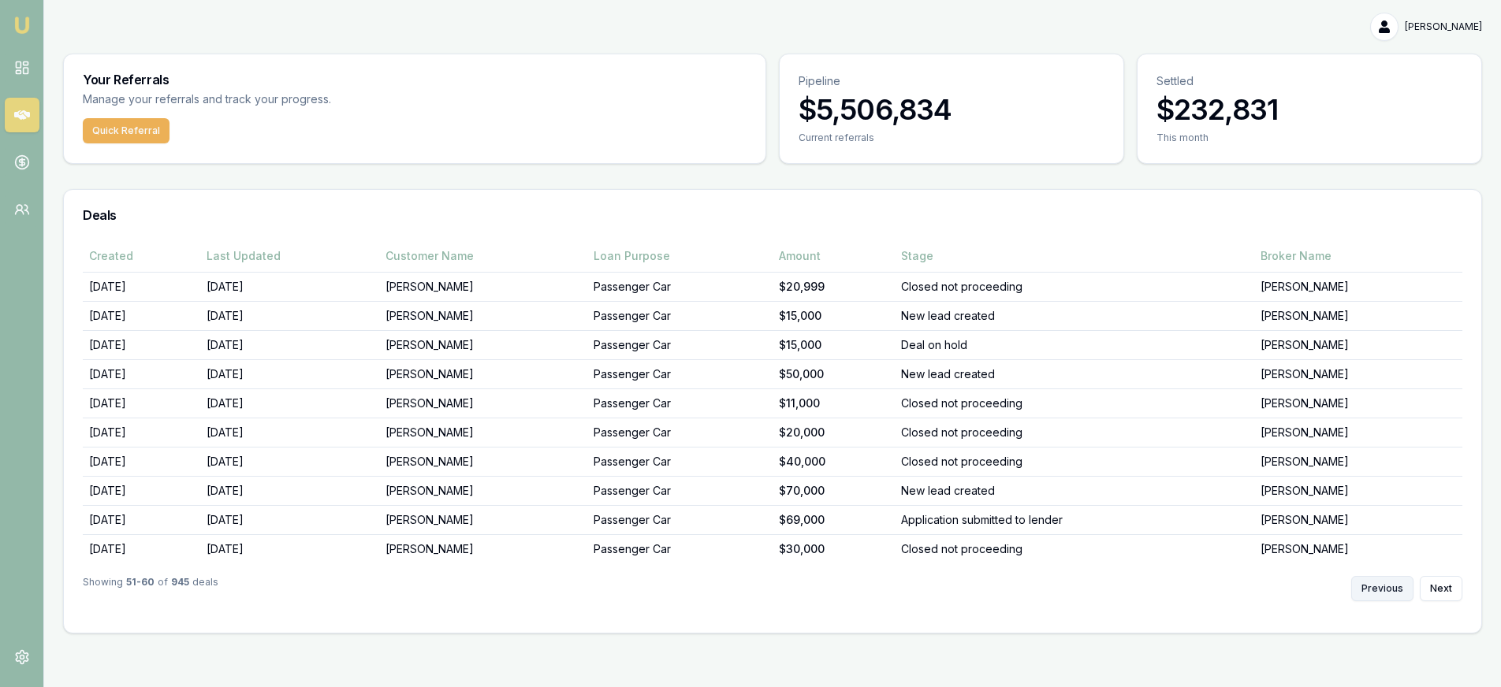
click at [1384, 589] on button "Previous" at bounding box center [1382, 588] width 62 height 25
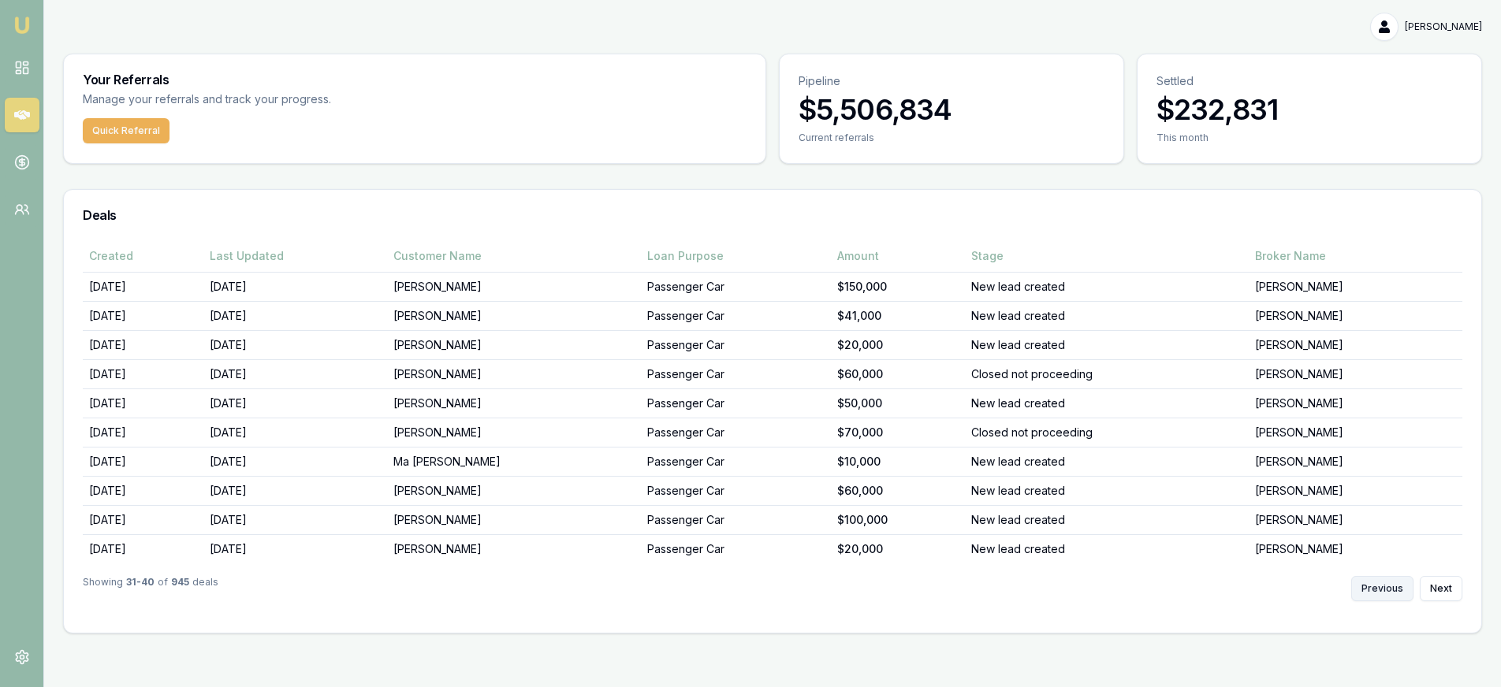
click at [1384, 589] on button "Previous" at bounding box center [1382, 588] width 62 height 25
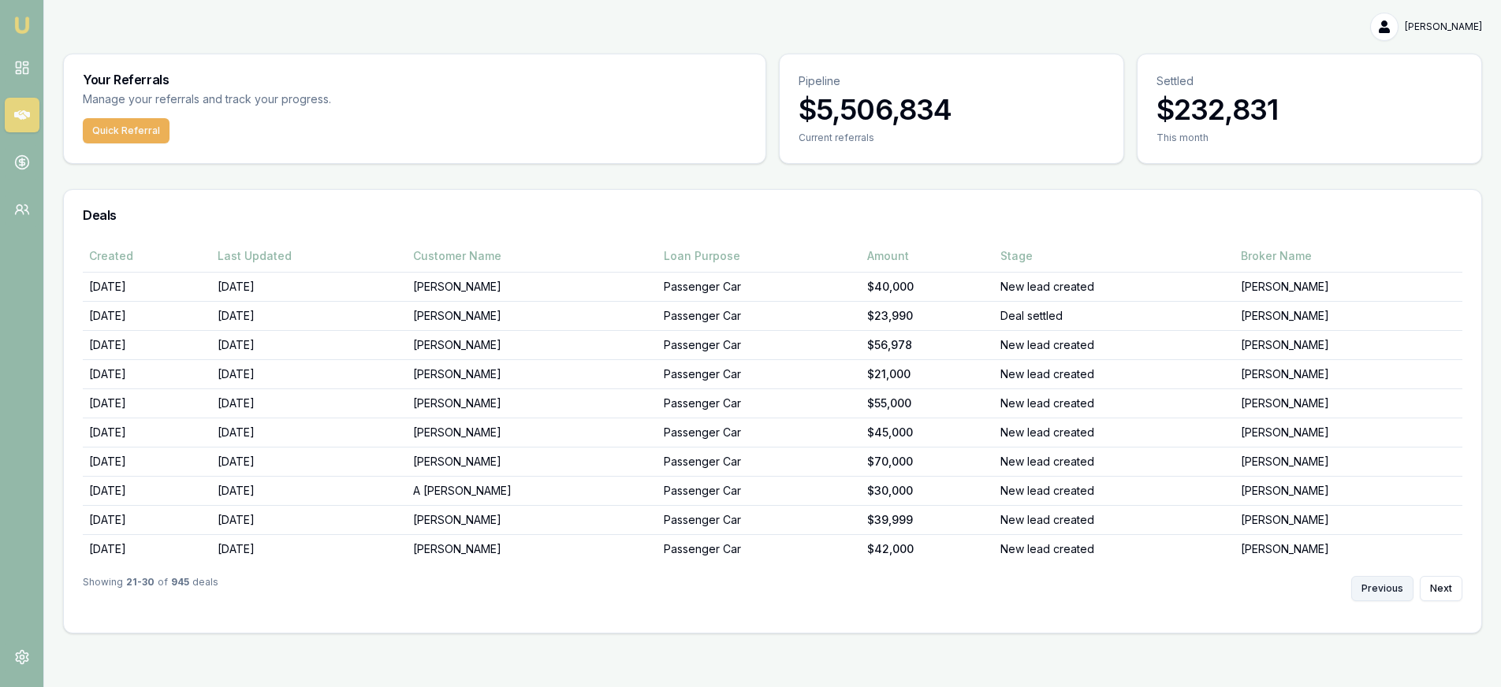
click at [1384, 589] on button "Previous" at bounding box center [1382, 588] width 62 height 25
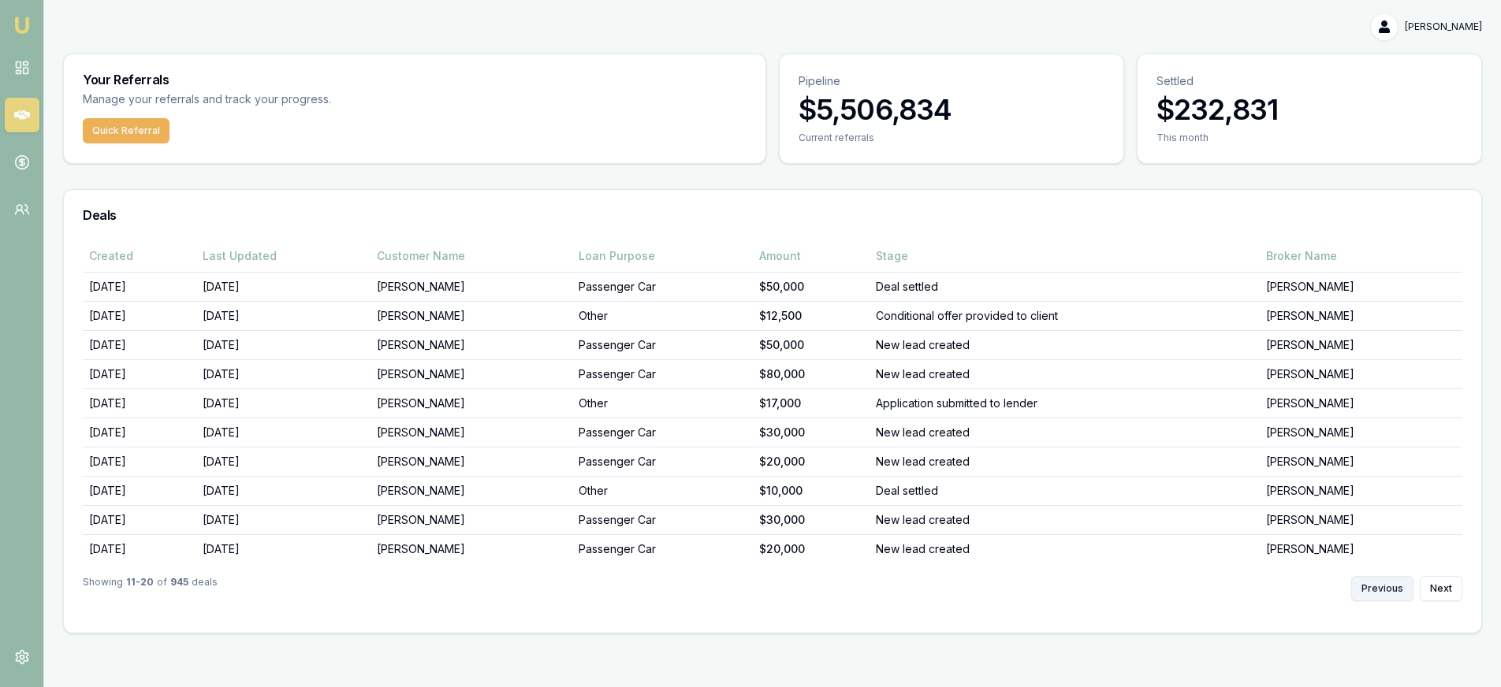
click at [1384, 589] on button "Previous" at bounding box center [1382, 588] width 62 height 25
click at [1384, 589] on div "Previous Next" at bounding box center [1406, 588] width 111 height 25
click at [1432, 576] on div "Previous Next" at bounding box center [1406, 588] width 111 height 25
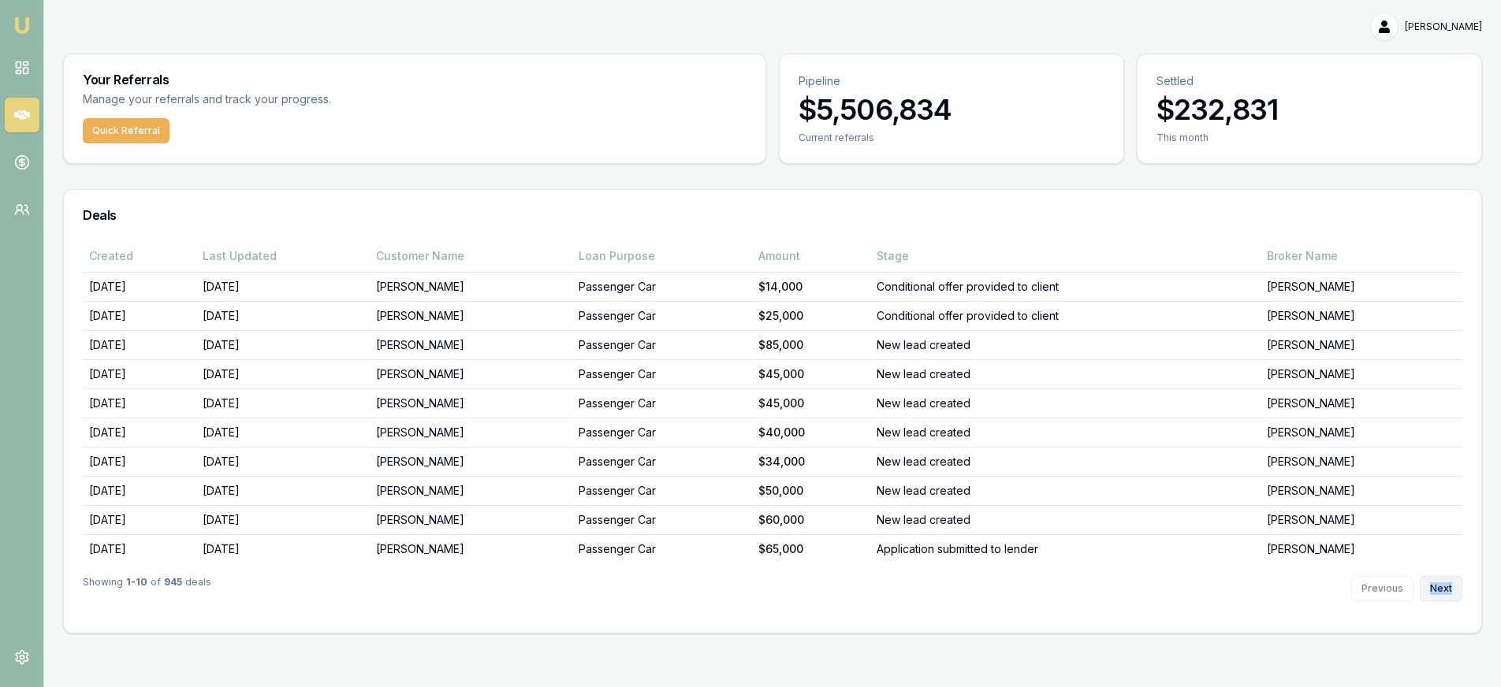
click at [1446, 580] on button "Next" at bounding box center [1441, 588] width 43 height 25
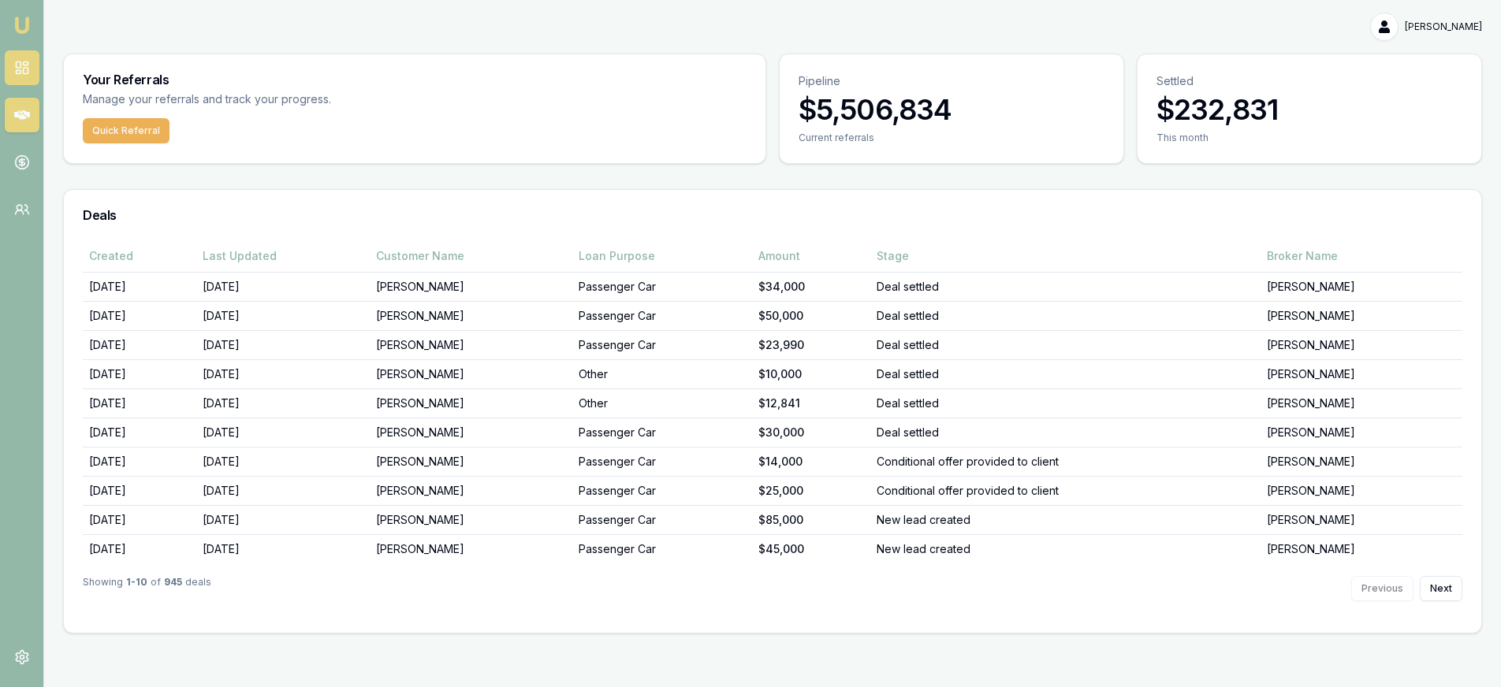
click at [30, 68] on link at bounding box center [22, 67] width 35 height 35
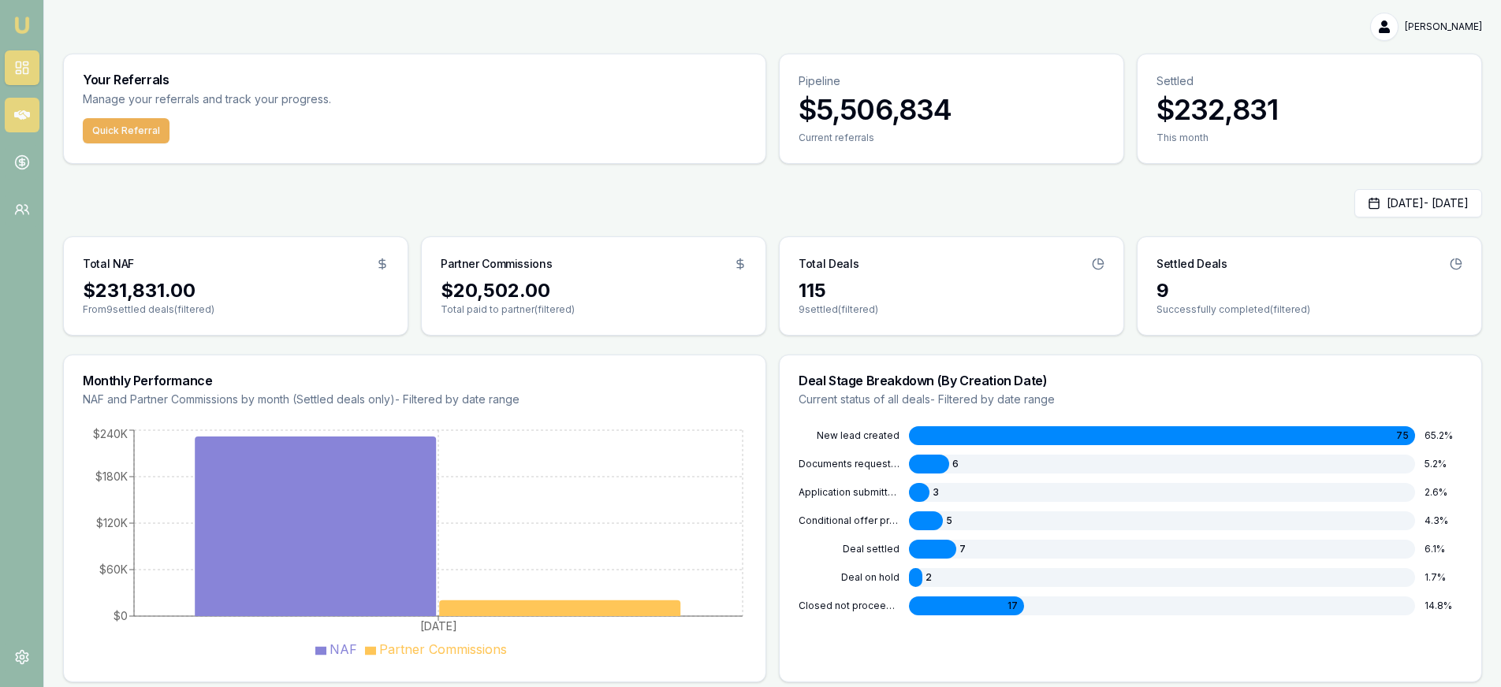
click at [22, 120] on icon at bounding box center [22, 115] width 16 height 16
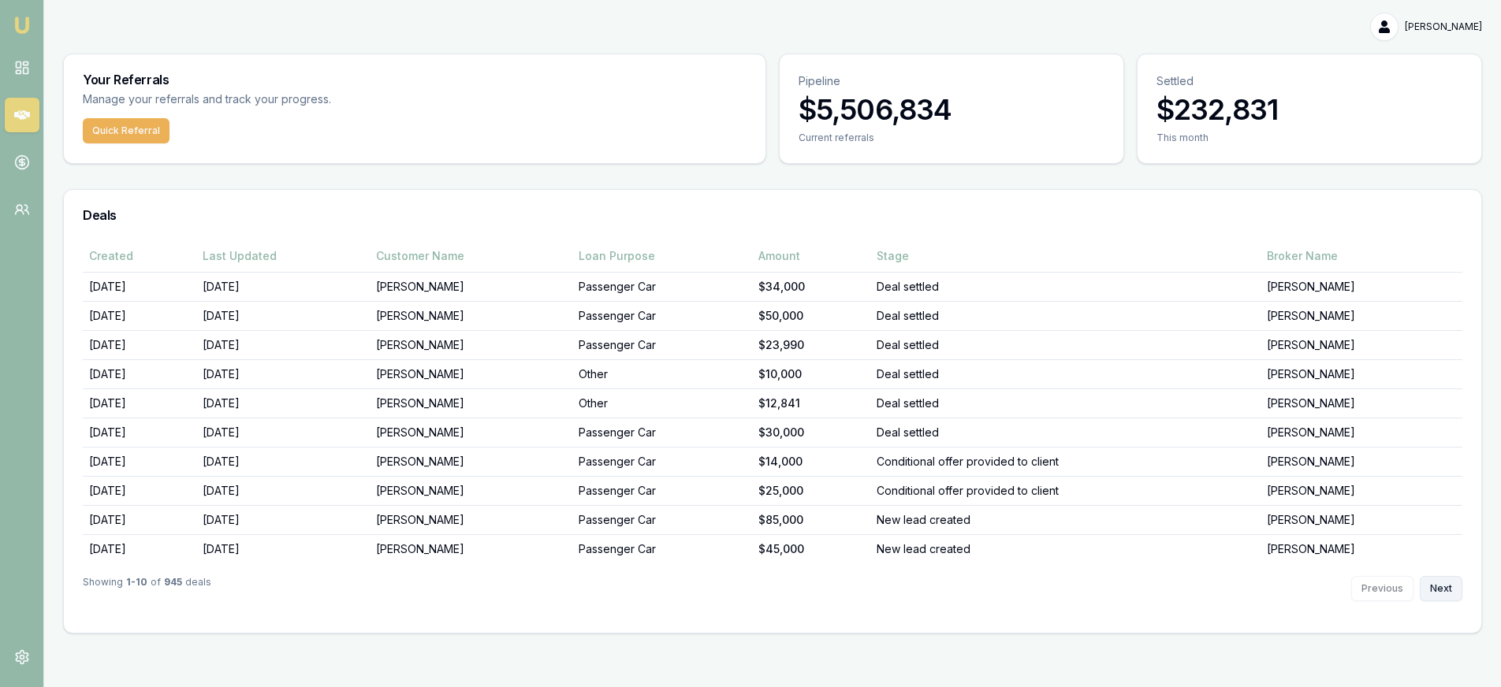
click at [1437, 595] on button "Next" at bounding box center [1441, 588] width 43 height 25
